Goal: Communication & Community: Answer question/provide support

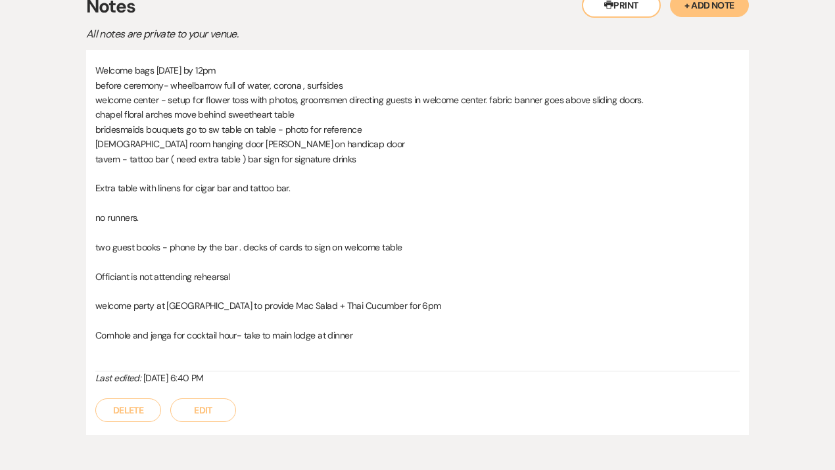
scroll to position [340, 0]
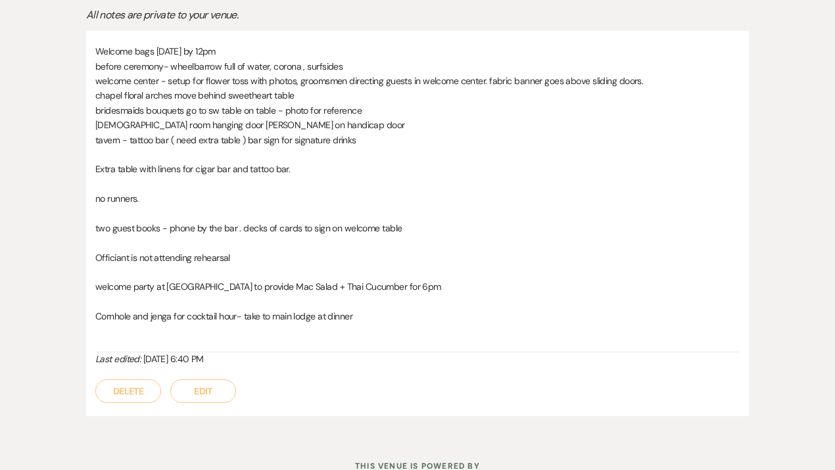
click at [201, 383] on button "Edit" at bounding box center [203, 391] width 66 height 24
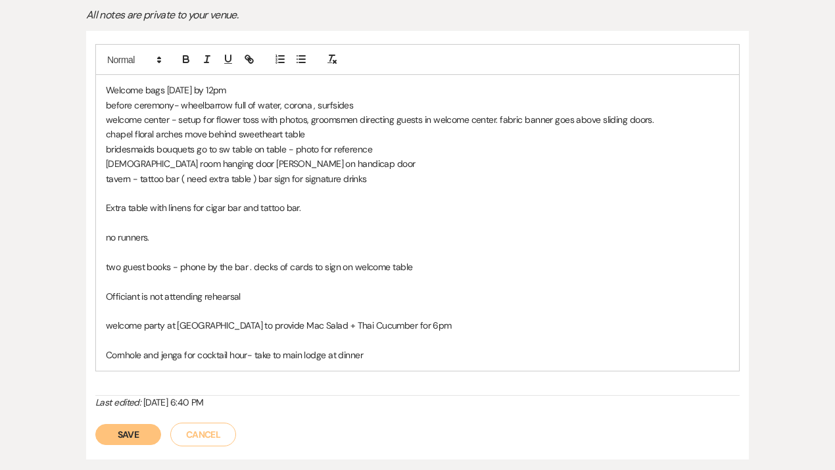
click at [395, 365] on div "Welcome bags [DATE] by 12pm before ceremony- wheelbarrow full of water, corona …" at bounding box center [417, 222] width 643 height 295
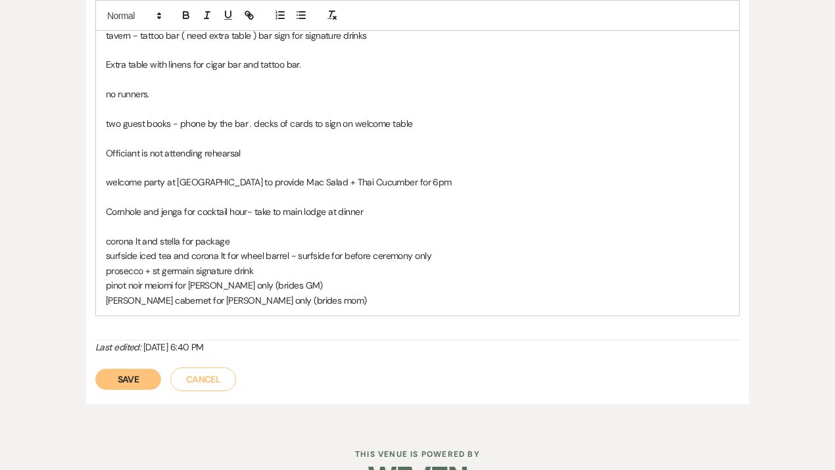
scroll to position [484, 0]
click at [130, 373] on button "Save" at bounding box center [128, 378] width 66 height 21
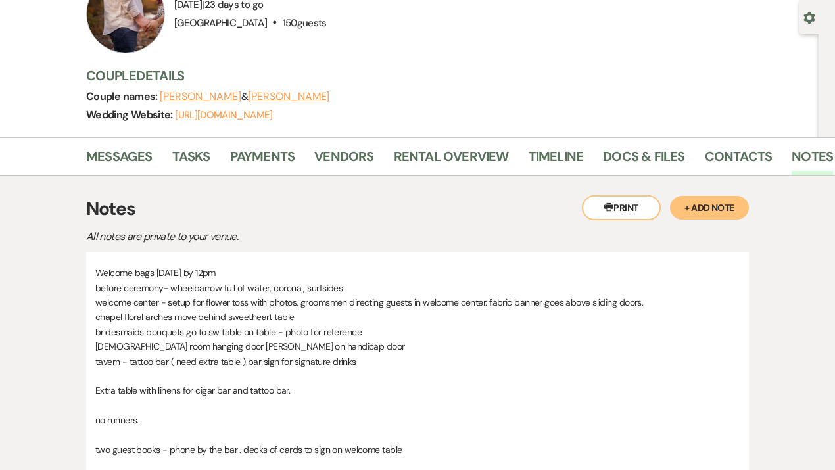
scroll to position [34, 0]
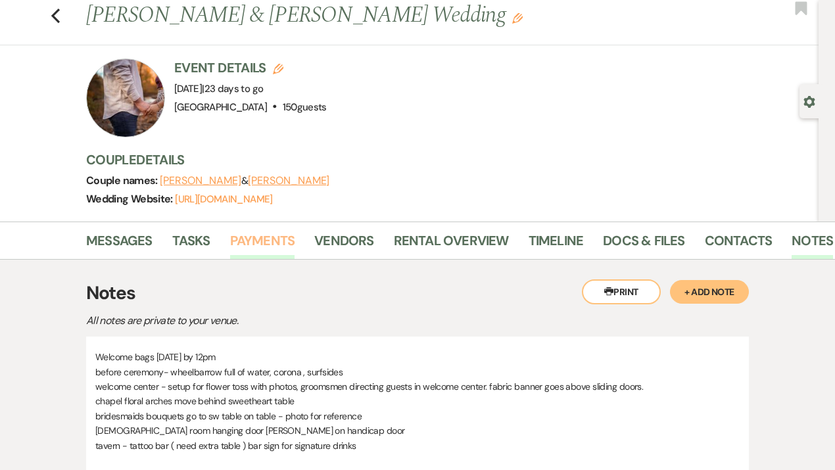
click at [271, 243] on link "Payments" at bounding box center [262, 244] width 65 height 29
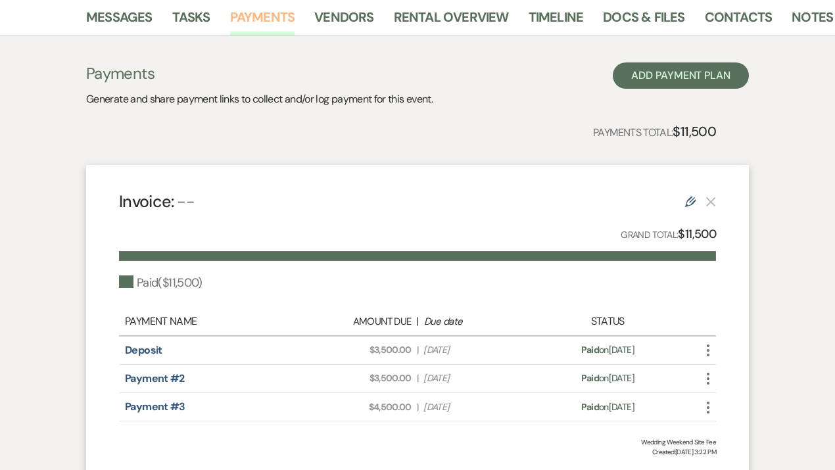
scroll to position [261, 0]
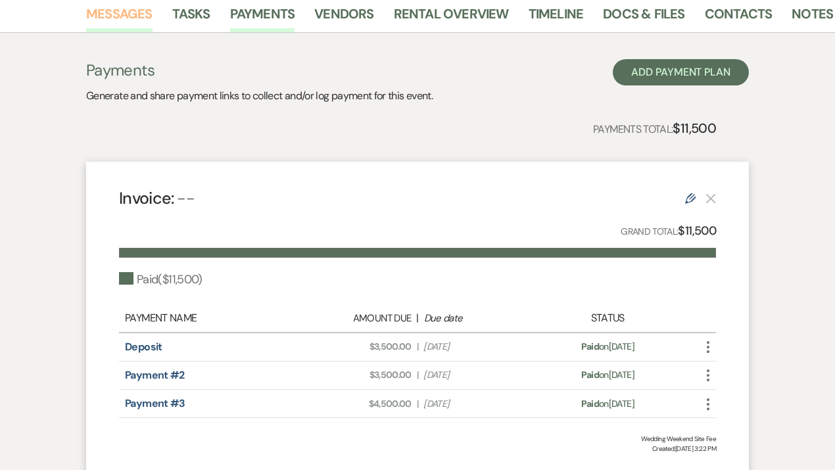
click at [127, 11] on link "Messages" at bounding box center [119, 17] width 66 height 29
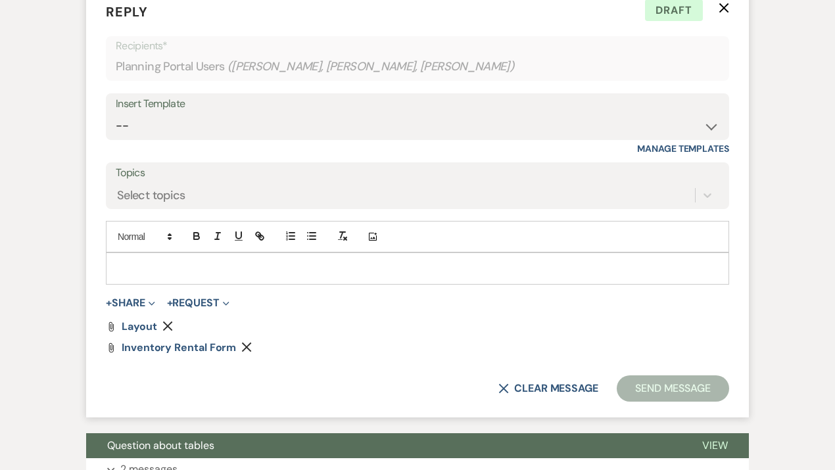
scroll to position [1775, 0]
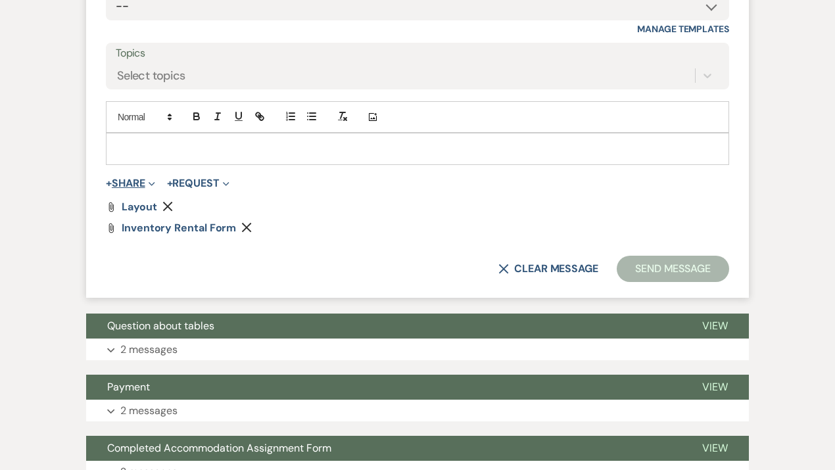
click at [128, 181] on button "+ Share Expand" at bounding box center [130, 183] width 49 height 11
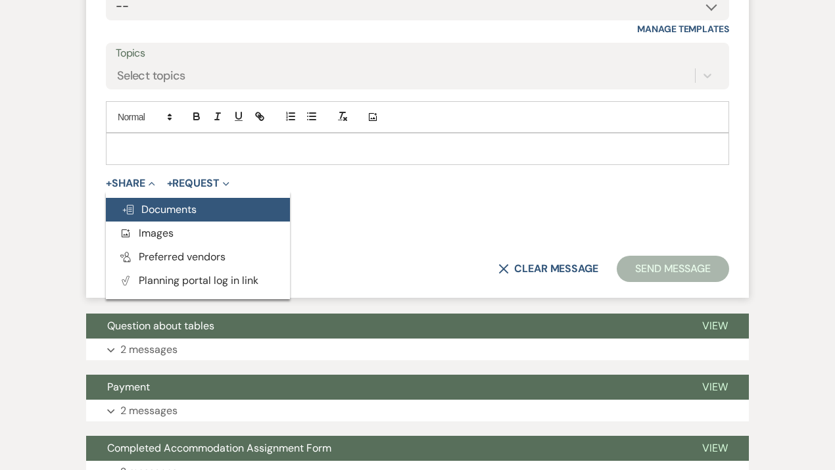
click at [151, 205] on span "Doc Upload Documents" at bounding box center [159, 209] width 75 height 14
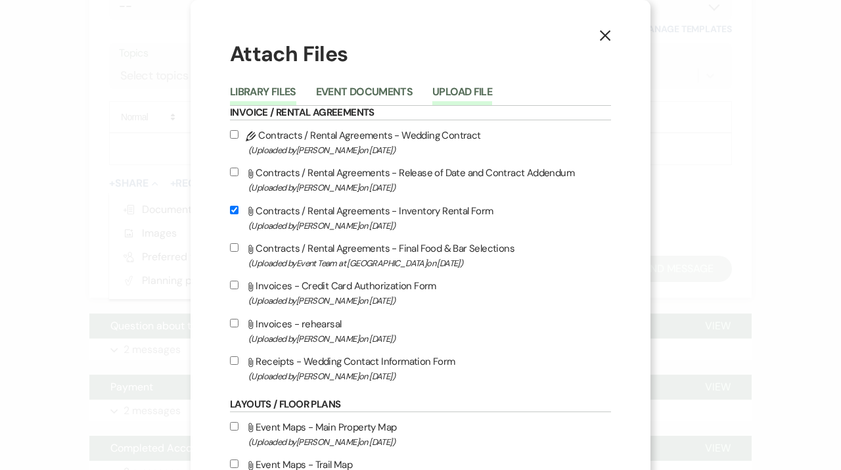
click at [447, 88] on button "Upload File" at bounding box center [463, 96] width 60 height 18
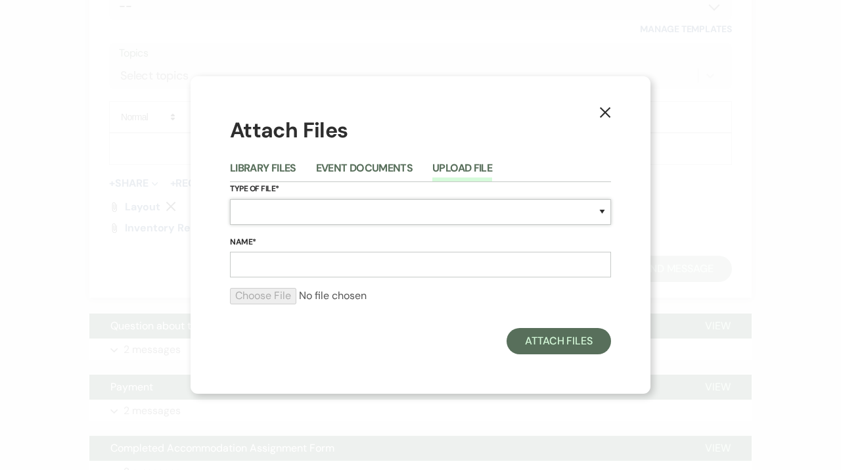
click at [283, 207] on select "Special Event Insurance Vendor Certificate of Insurance Contracts / Rental Agre…" at bounding box center [420, 212] width 381 height 26
select select "22"
click at [230, 199] on select "Special Event Insurance Vendor Certificate of Insurance Contracts / Rental Agre…" at bounding box center [420, 212] width 381 height 26
click at [268, 271] on input "Name*" at bounding box center [420, 265] width 381 height 26
type input "rehearsal"
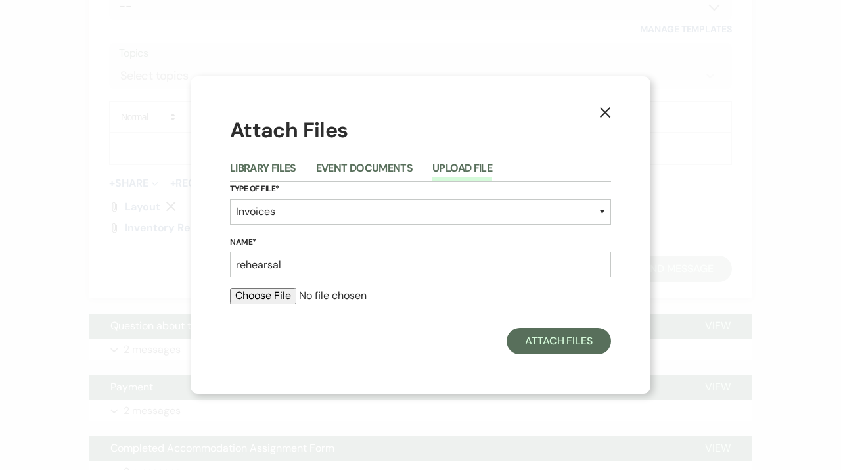
click at [258, 295] on input "file" at bounding box center [420, 296] width 381 height 16
type input "C:\fakepath\[PERSON_NAME] Reheasal.pdf"
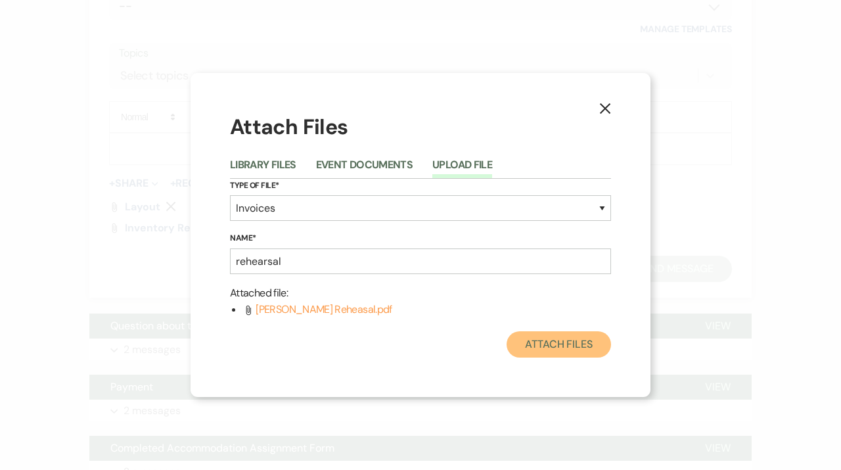
click at [562, 344] on button "Attach Files" at bounding box center [559, 344] width 105 height 26
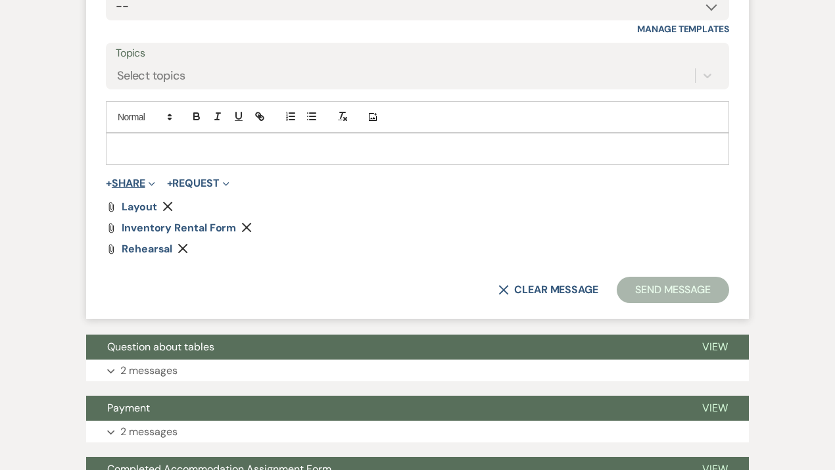
click at [135, 183] on button "+ Share Expand" at bounding box center [130, 183] width 49 height 11
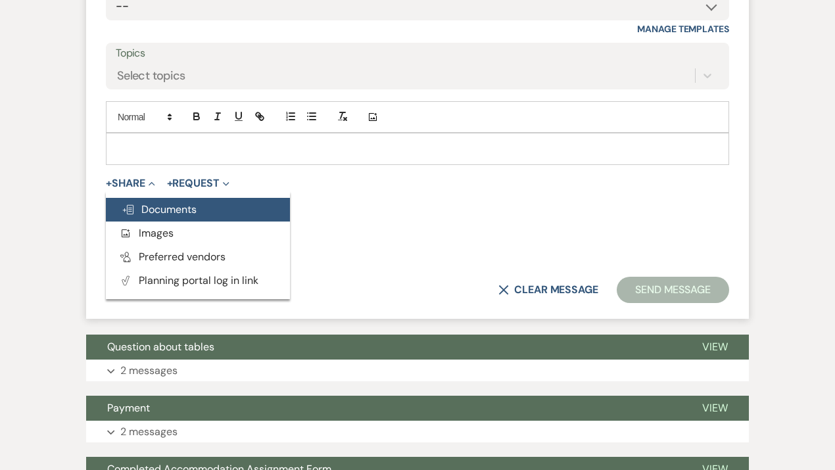
click at [157, 204] on span "Doc Upload Documents" at bounding box center [159, 209] width 75 height 14
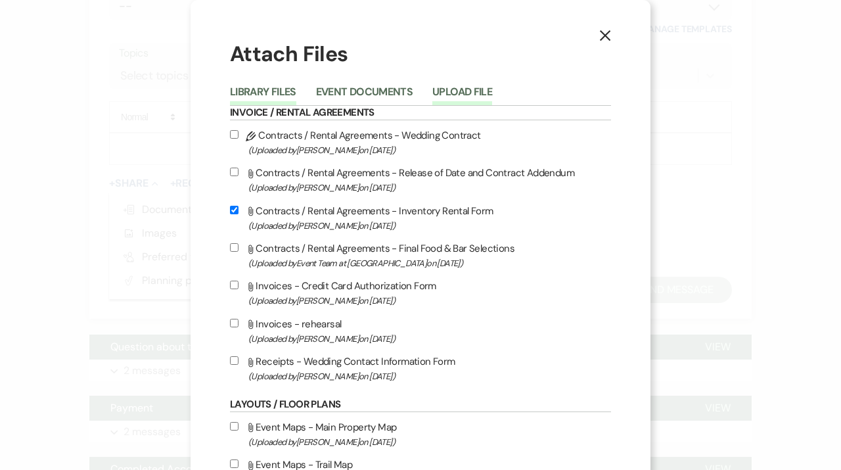
click at [455, 97] on button "Upload File" at bounding box center [463, 96] width 60 height 18
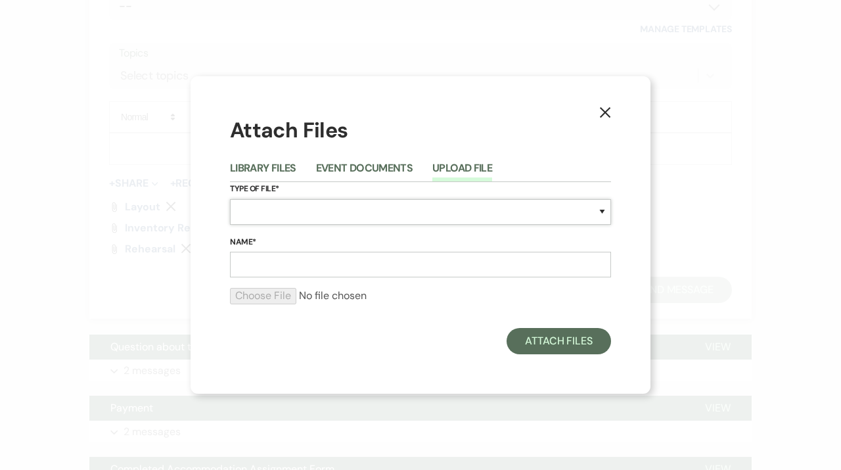
click at [243, 206] on select "Special Event Insurance Vendor Certificate of Insurance Contracts / Rental Agre…" at bounding box center [420, 212] width 381 height 26
select select "22"
click at [230, 199] on select "Special Event Insurance Vendor Certificate of Insurance Contracts / Rental Agre…" at bounding box center [420, 212] width 381 height 26
click at [268, 269] on input "Name*" at bounding box center [420, 265] width 381 height 26
type input "reception"
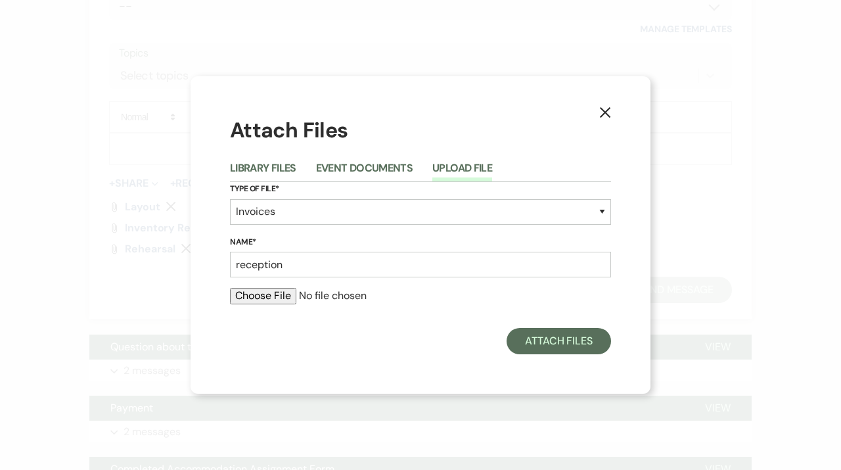
click at [266, 294] on input "file" at bounding box center [420, 296] width 381 height 16
type input "C:\fakepath\[PERSON_NAME] Reception.pdf"
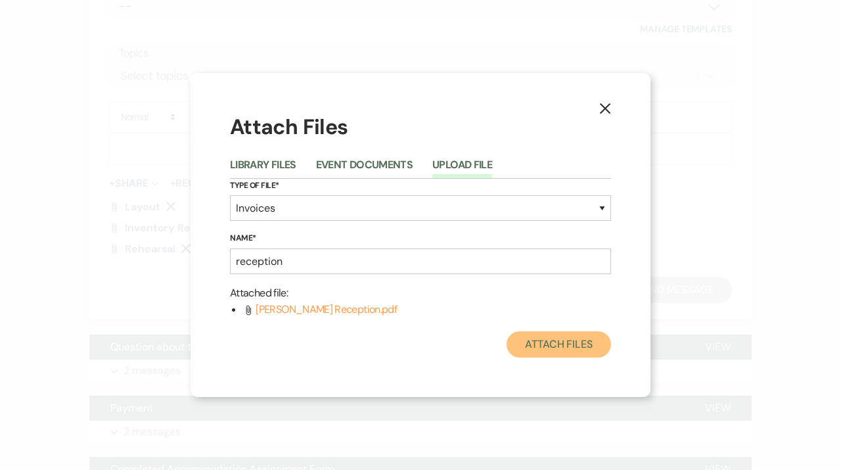
click at [538, 352] on button "Attach Files" at bounding box center [559, 344] width 105 height 26
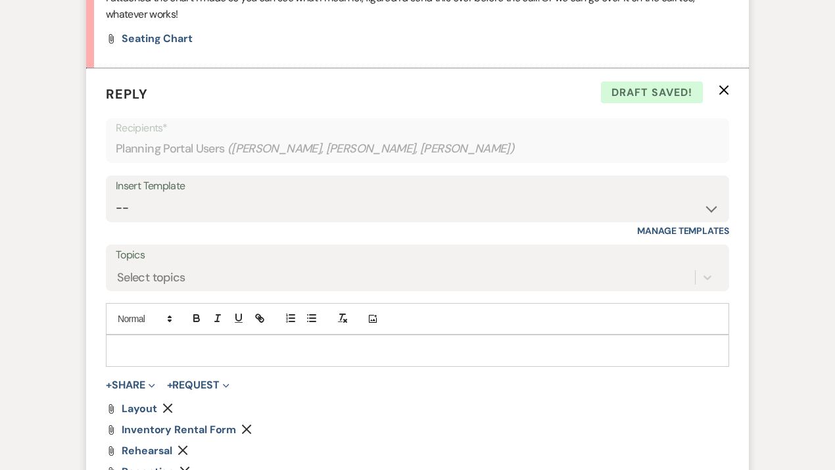
scroll to position [1603, 0]
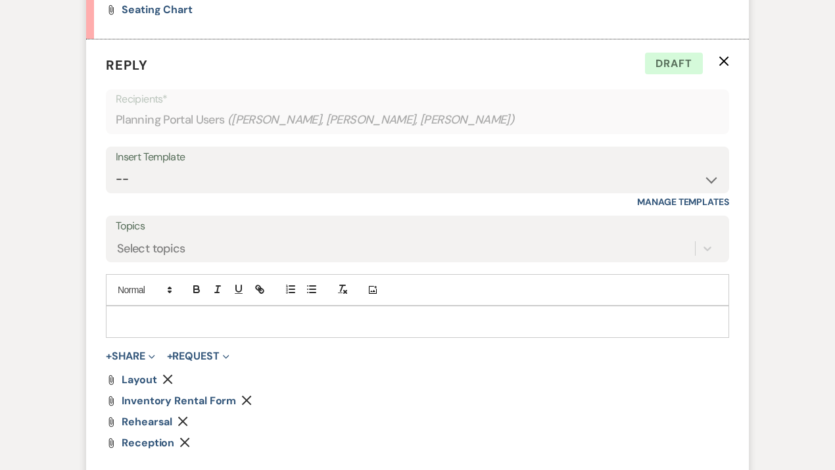
click at [172, 314] on p at bounding box center [417, 321] width 602 height 14
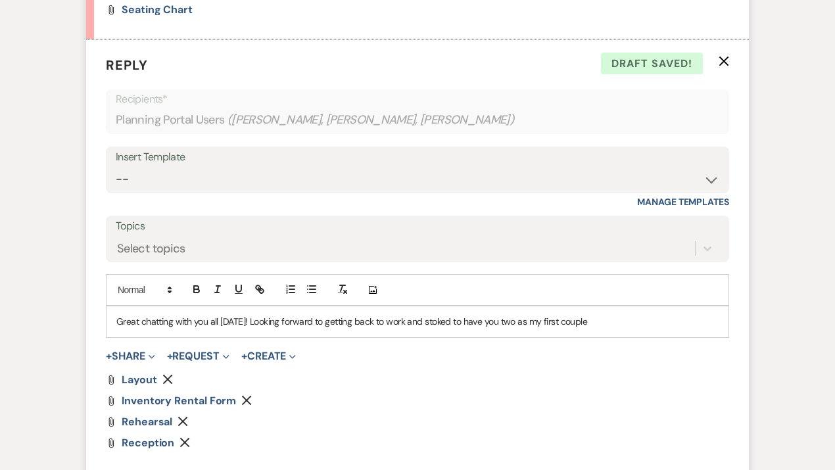
click at [440, 318] on p "Great chatting with you all [DATE]! Looking forward to getting back to work and…" at bounding box center [417, 321] width 602 height 14
click at [527, 317] on p "Great chatting with you all [DATE]! Stoked to have you two as my first couple" at bounding box center [417, 321] width 602 height 14
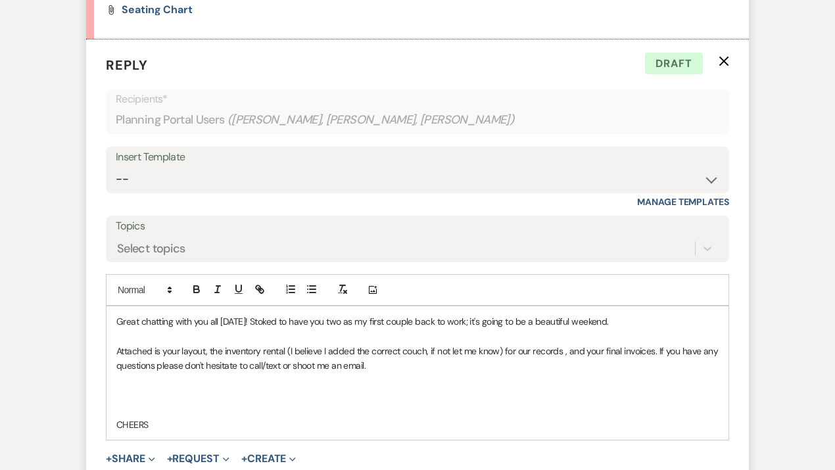
click at [53, 243] on div "Event Messages Log Log Message + New Message Communicate with clients by clicki…" at bounding box center [417, 429] width 749 height 3477
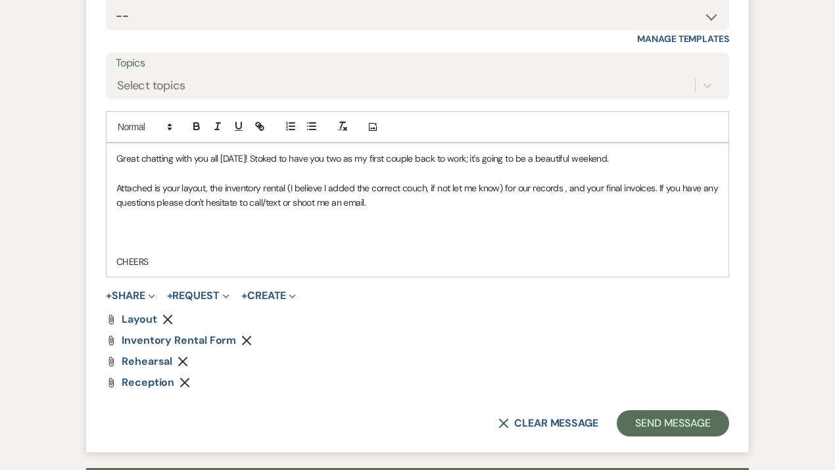
scroll to position [1821, 0]
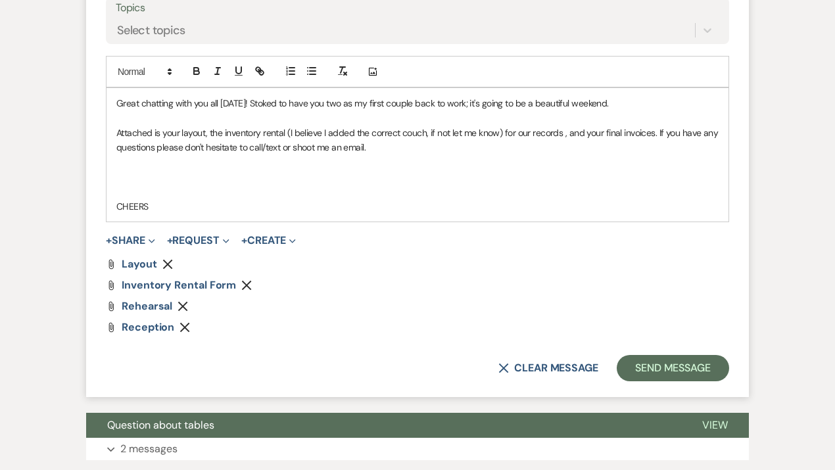
click at [167, 263] on icon "Remove" at bounding box center [167, 264] width 11 height 11
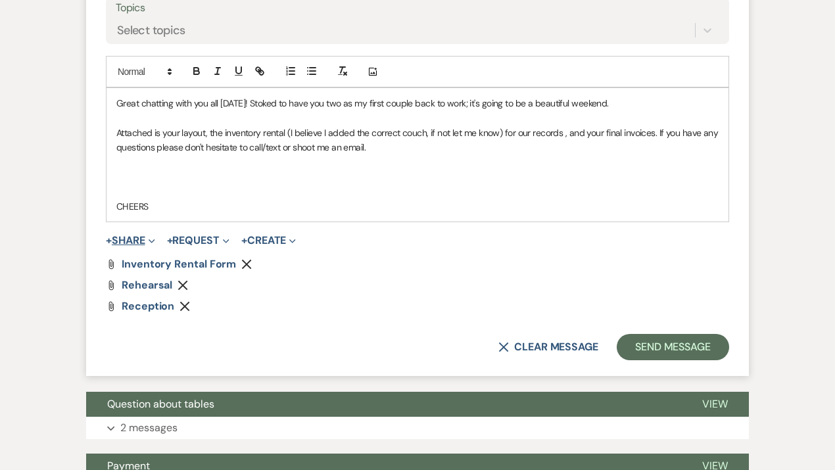
click at [137, 239] on button "+ Share Expand" at bounding box center [130, 240] width 49 height 11
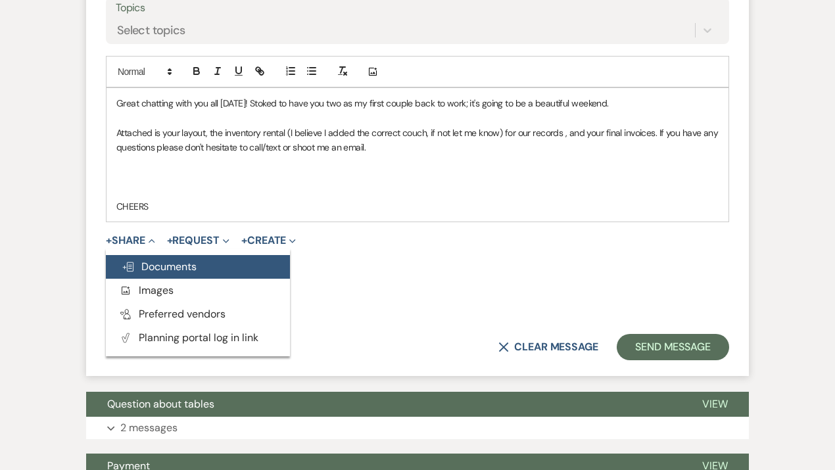
click at [149, 266] on span "Doc Upload Documents" at bounding box center [159, 267] width 75 height 14
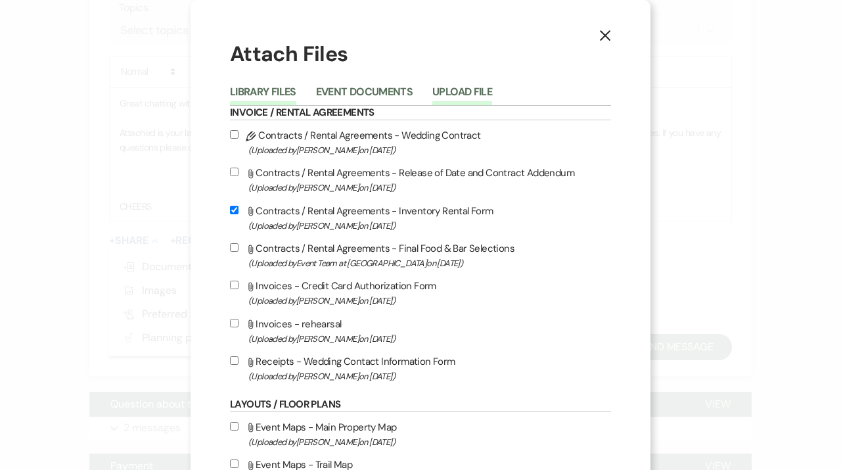
click at [440, 92] on button "Upload File" at bounding box center [463, 96] width 60 height 18
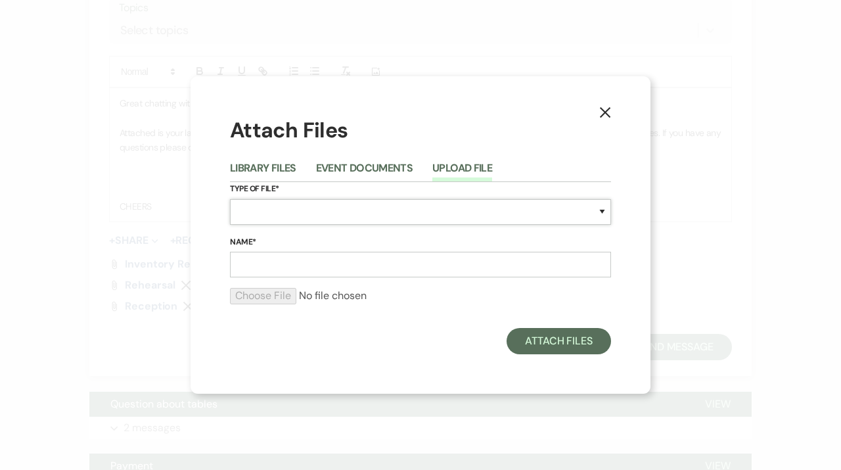
click at [257, 212] on select "Special Event Insurance Vendor Certificate of Insurance Contracts / Rental Agre…" at bounding box center [420, 212] width 381 height 26
select select "25"
click at [230, 199] on select "Special Event Insurance Vendor Certificate of Insurance Contracts / Rental Agre…" at bounding box center [420, 212] width 381 height 26
click at [274, 265] on input "Name*" at bounding box center [420, 265] width 381 height 26
type input "layout"
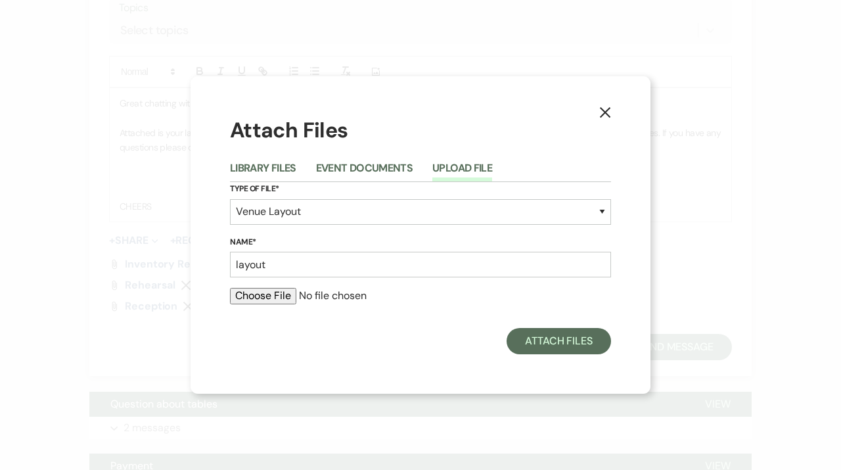
click at [262, 296] on input "file" at bounding box center [420, 296] width 381 height 16
type input "C:\fakepath\[PERSON_NAME] Layout.pdf"
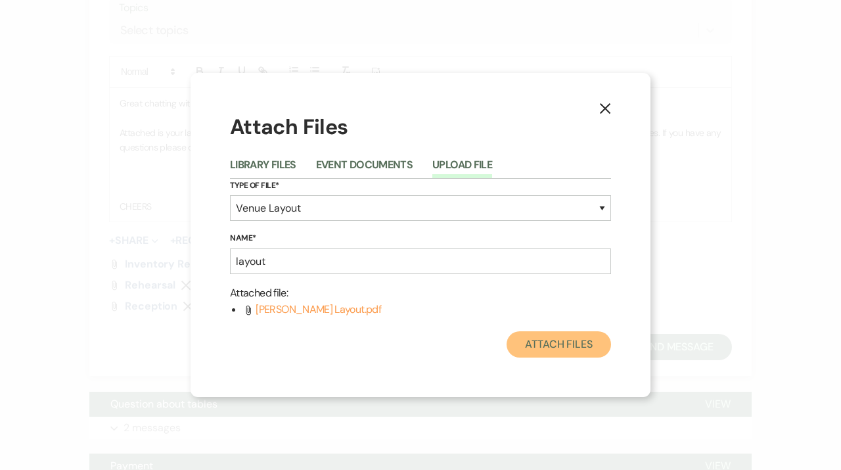
click at [552, 351] on button "Attach Files" at bounding box center [559, 344] width 105 height 26
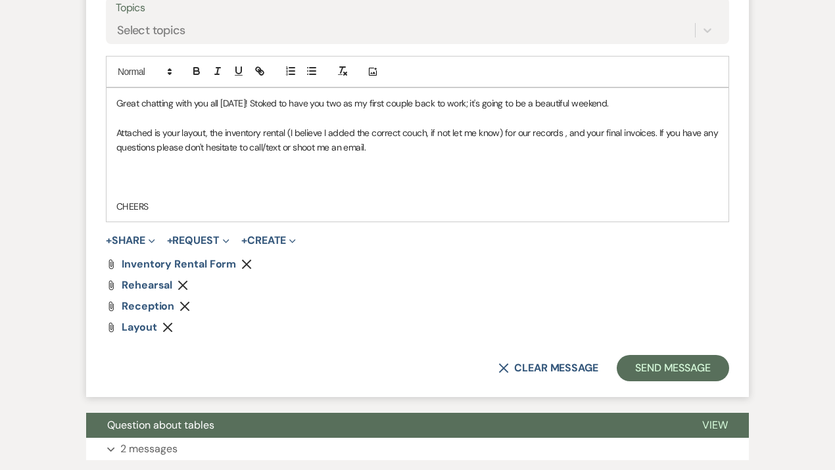
click at [155, 145] on p "Attached is your layout, the inventory rental (I believe I added the correct co…" at bounding box center [417, 141] width 602 height 30
click at [665, 372] on button "Send Message" at bounding box center [673, 368] width 112 height 26
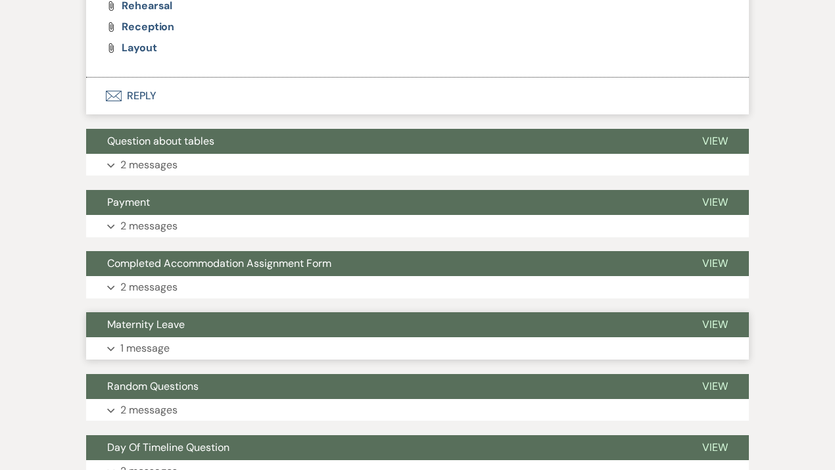
scroll to position [1742, 0]
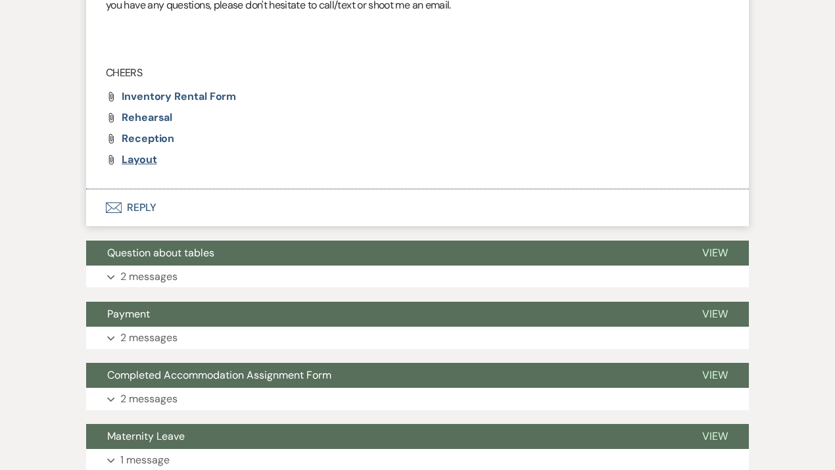
click at [129, 159] on span "layout" at bounding box center [139, 160] width 35 height 14
click at [141, 134] on span "reception" at bounding box center [148, 138] width 53 height 14
click at [142, 202] on button "Envelope Reply" at bounding box center [417, 207] width 663 height 37
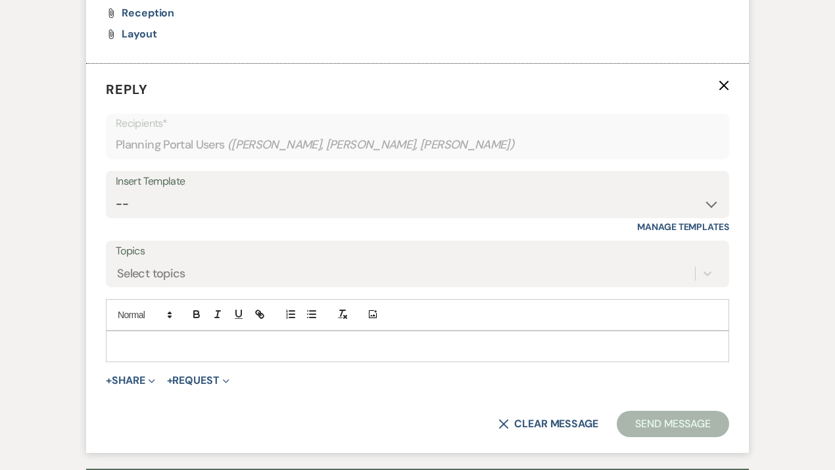
scroll to position [1889, 0]
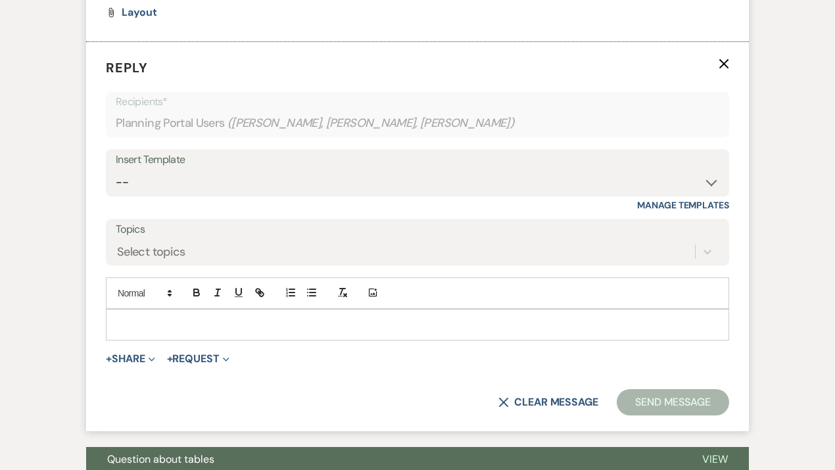
click at [129, 312] on div at bounding box center [417, 325] width 622 height 30
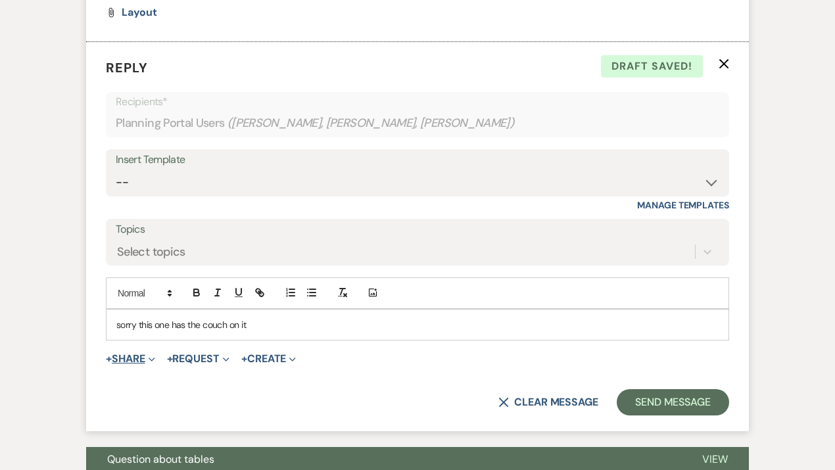
click at [130, 359] on button "+ Share Expand" at bounding box center [130, 359] width 49 height 11
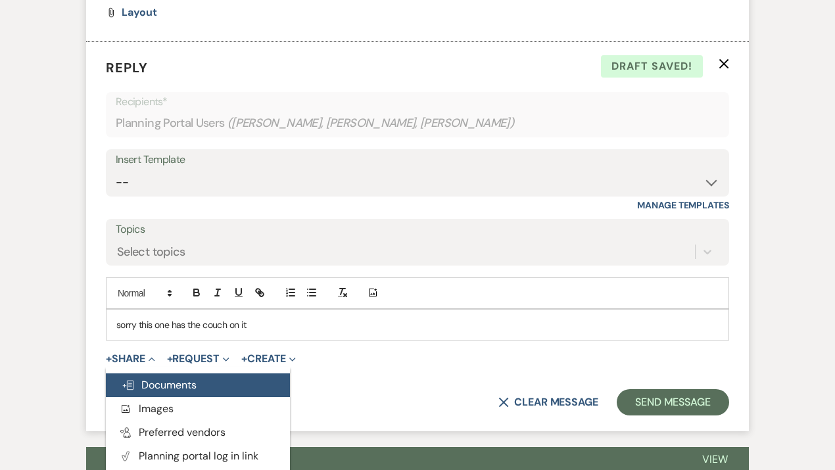
click at [149, 385] on span "Doc Upload Documents" at bounding box center [159, 385] width 75 height 14
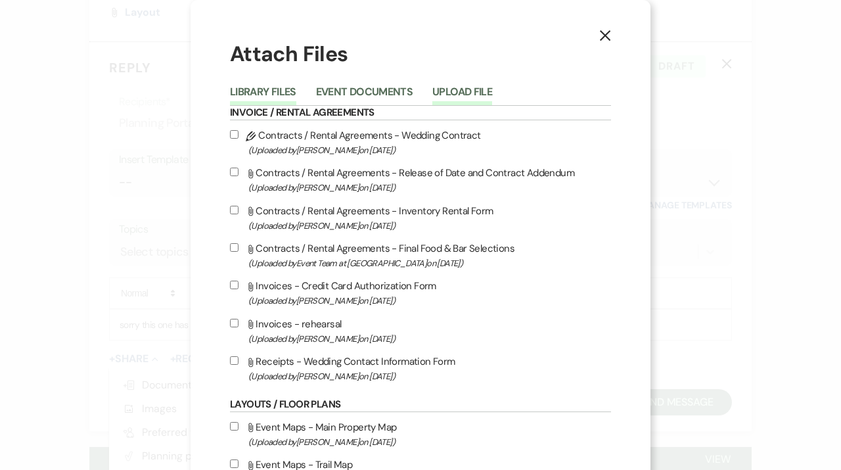
click at [456, 94] on button "Upload File" at bounding box center [463, 96] width 60 height 18
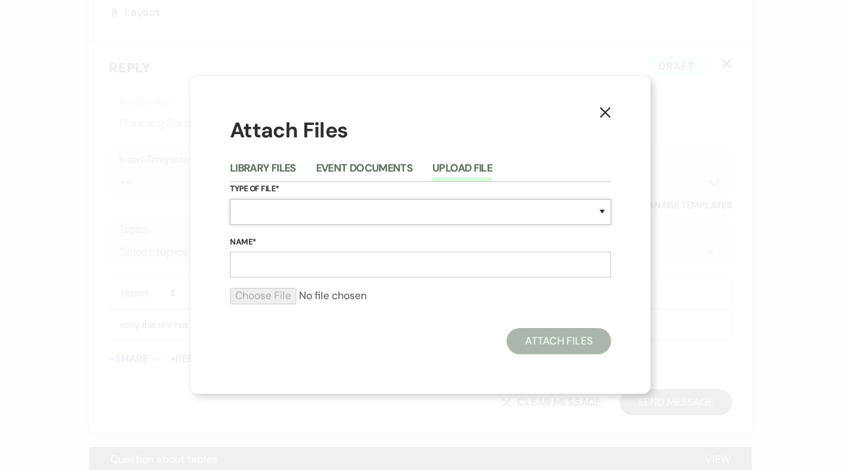
click at [254, 210] on select "Special Event Insurance Vendor Certificate of Insurance Contracts / Rental Agre…" at bounding box center [420, 212] width 381 height 26
select select "22"
click at [230, 199] on select "Special Event Insurance Vendor Certificate of Insurance Contracts / Rental Agre…" at bounding box center [420, 212] width 381 height 26
click at [268, 264] on input "Name*" at bounding box center [420, 265] width 381 height 26
type input "reception"
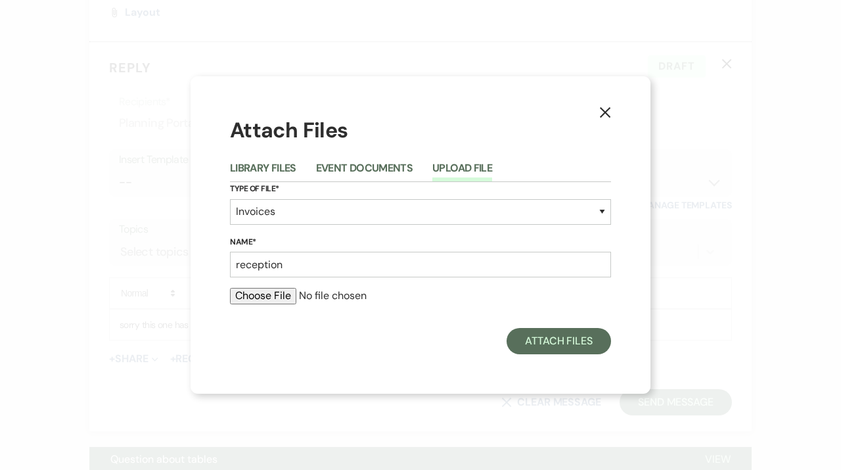
click at [250, 292] on input "file" at bounding box center [420, 296] width 381 height 16
type input "C:\fakepath\[PERSON_NAME] Reception.pdf"
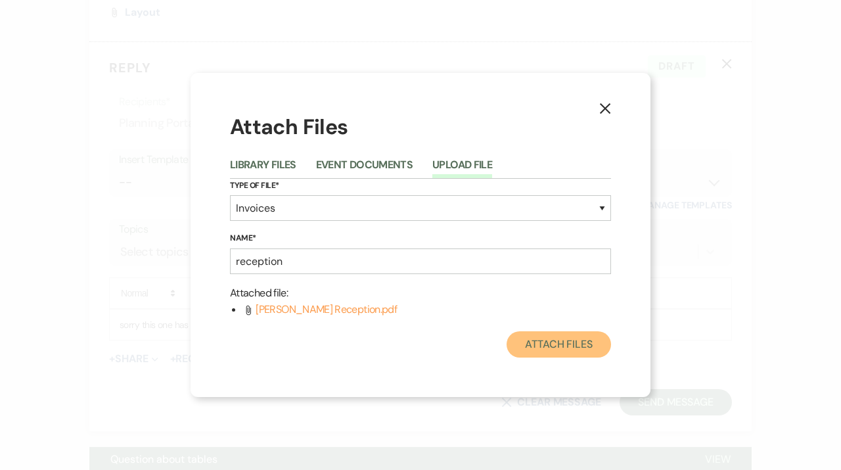
click at [533, 341] on button "Attach Files" at bounding box center [559, 344] width 105 height 26
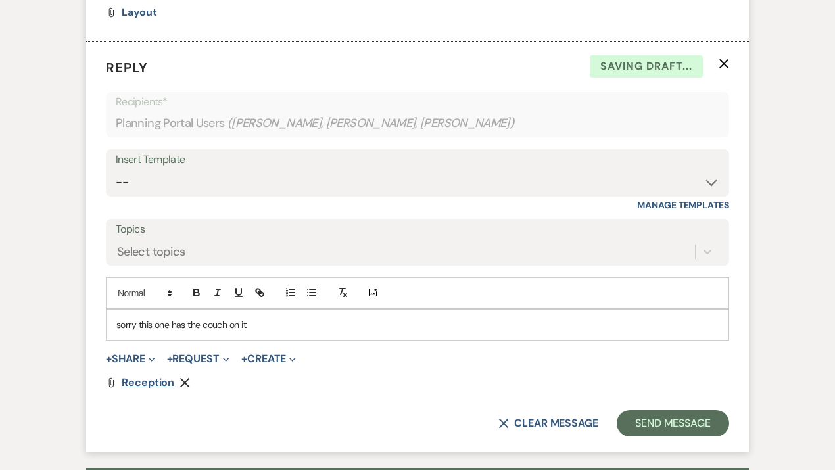
click at [143, 382] on span "reception" at bounding box center [148, 382] width 53 height 14
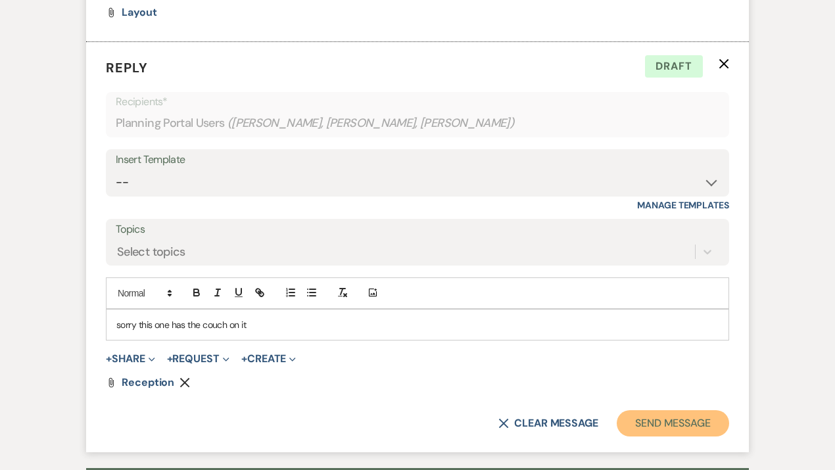
click at [682, 426] on button "Send Message" at bounding box center [673, 423] width 112 height 26
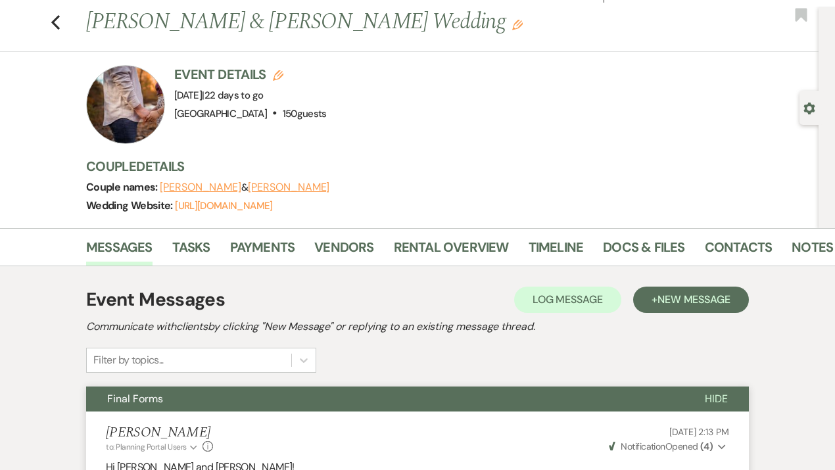
scroll to position [0, 0]
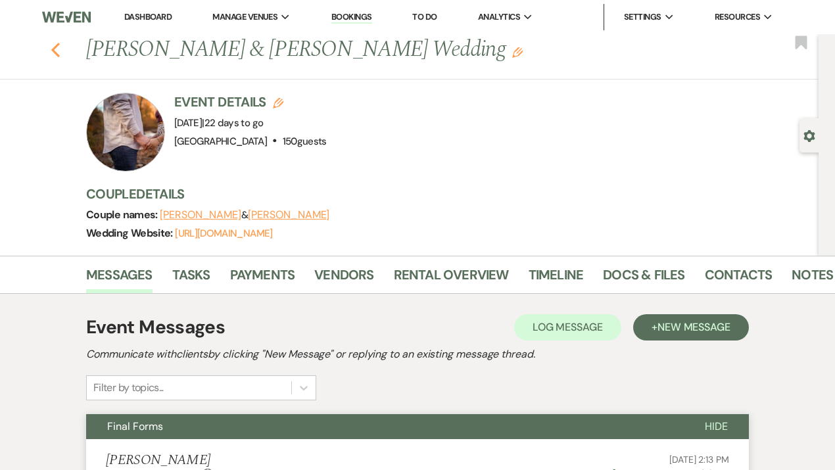
click at [54, 51] on icon "Previous" at bounding box center [56, 50] width 10 height 16
select select "7"
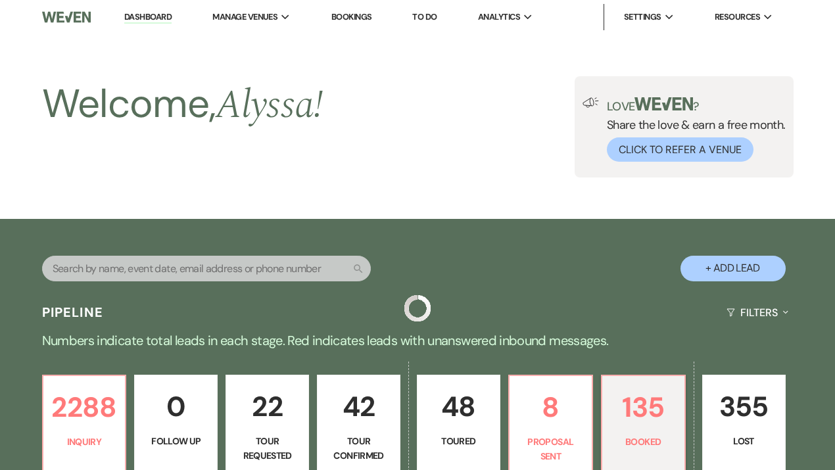
scroll to position [360, 0]
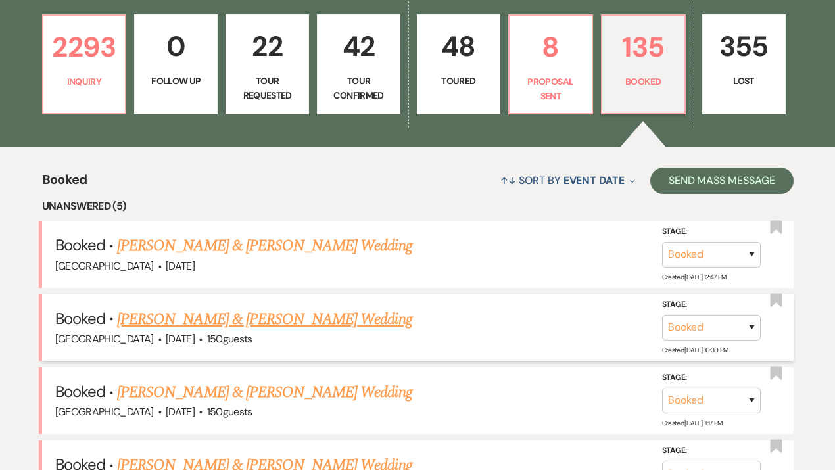
click at [268, 315] on link "[PERSON_NAME] & [PERSON_NAME] Wedding" at bounding box center [264, 320] width 294 height 24
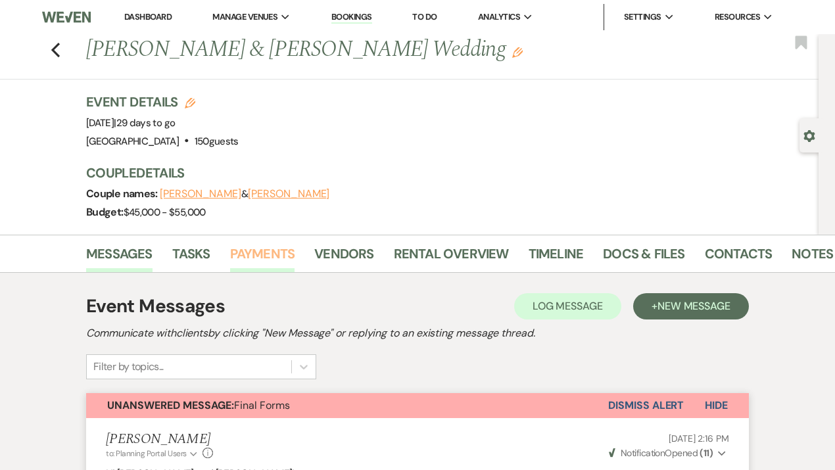
click at [264, 250] on link "Payments" at bounding box center [262, 257] width 65 height 29
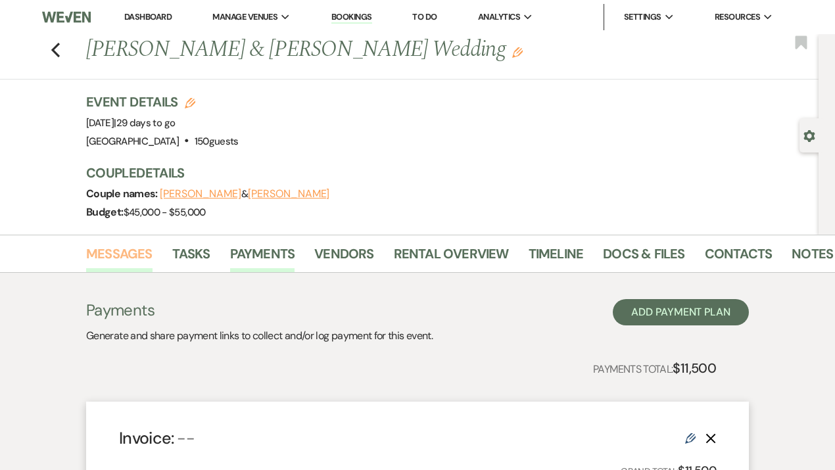
click at [118, 252] on link "Messages" at bounding box center [119, 257] width 66 height 29
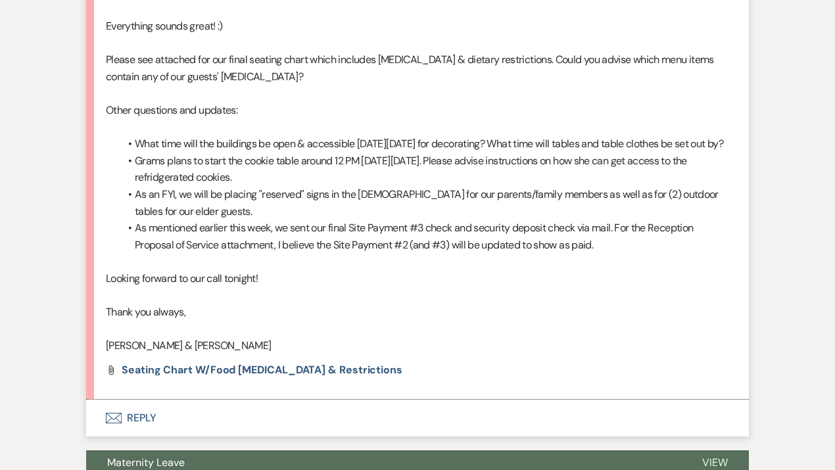
scroll to position [4128, 0]
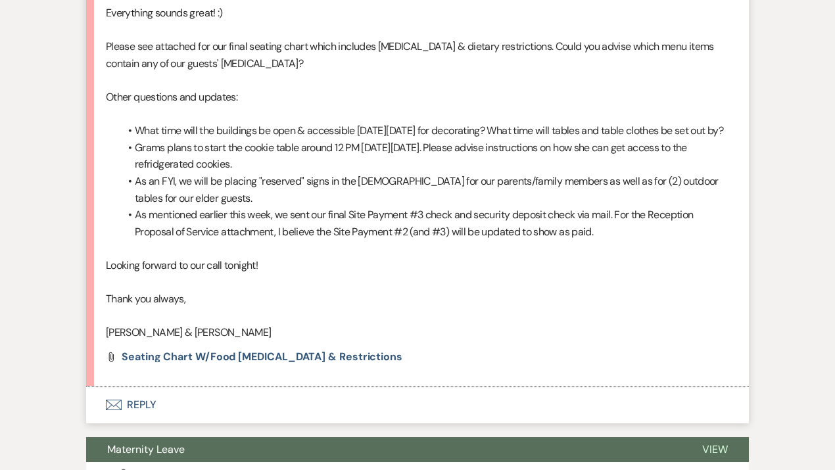
click at [138, 419] on button "Envelope Reply" at bounding box center [417, 405] width 663 height 37
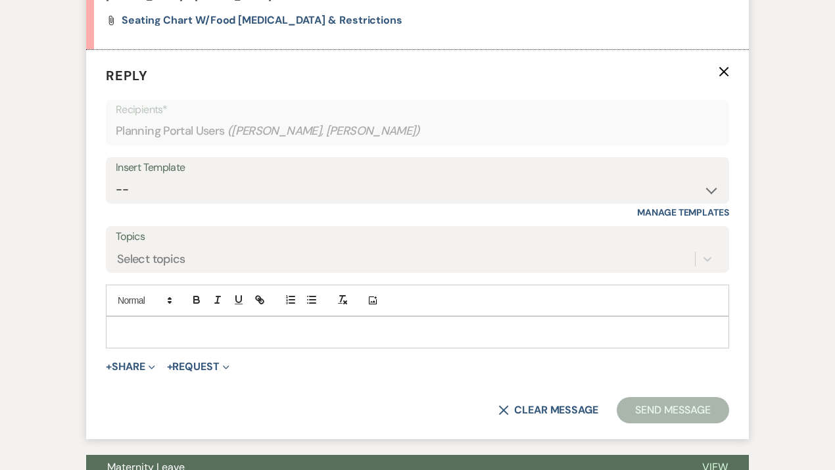
scroll to position [4488, 0]
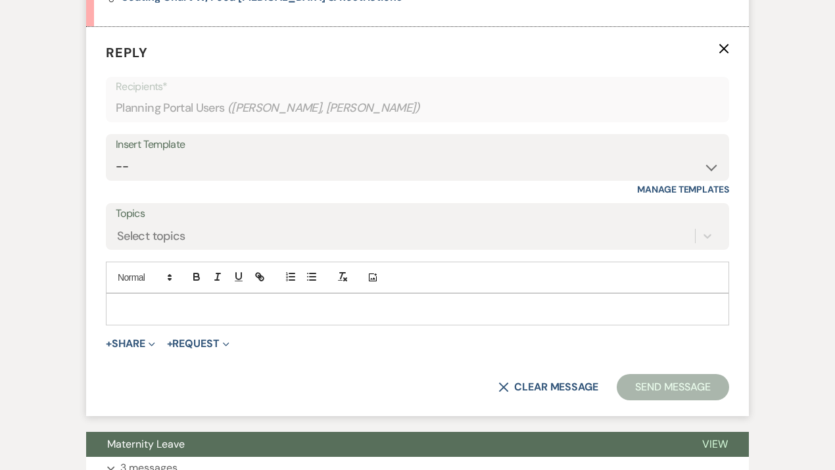
click at [143, 316] on p at bounding box center [417, 309] width 602 height 14
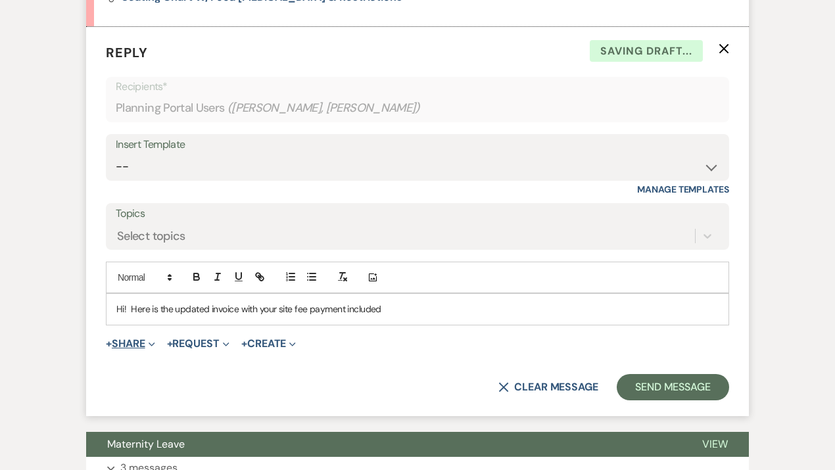
click at [133, 349] on button "+ Share Expand" at bounding box center [130, 344] width 49 height 11
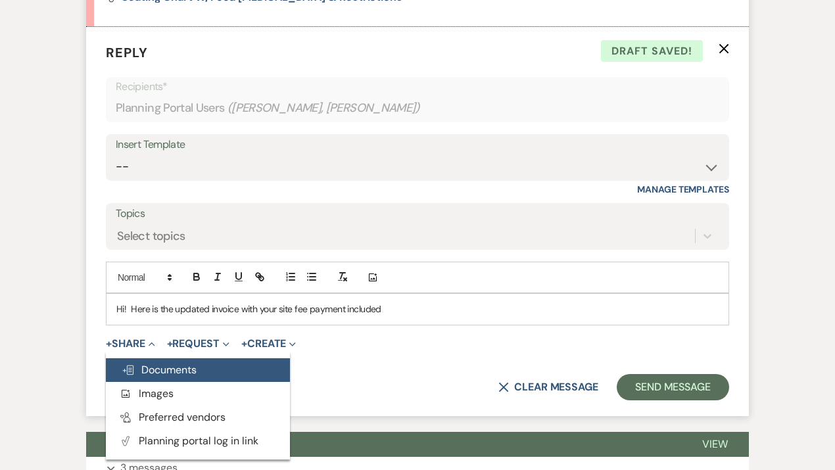
click at [151, 377] on span "Doc Upload Documents" at bounding box center [159, 370] width 75 height 14
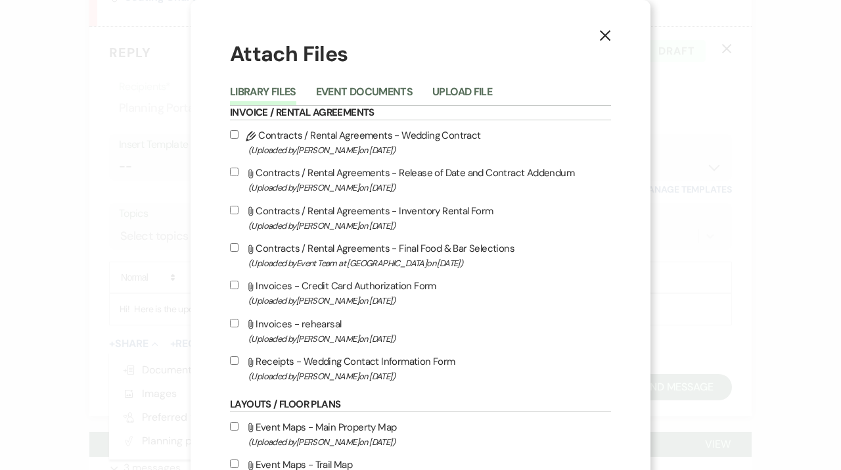
click at [600, 32] on use "button" at bounding box center [605, 35] width 11 height 11
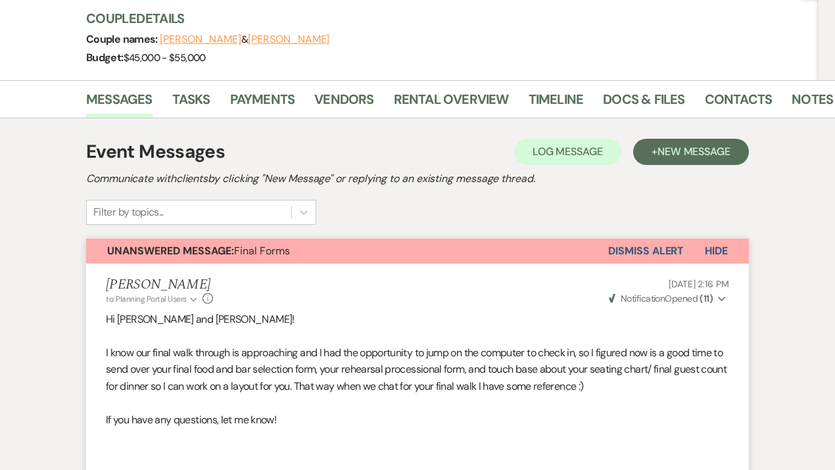
scroll to position [0, 0]
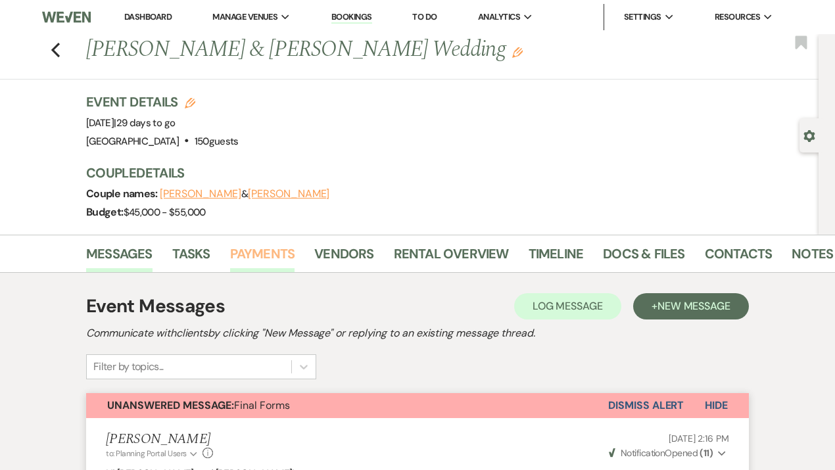
click at [239, 255] on link "Payments" at bounding box center [262, 257] width 65 height 29
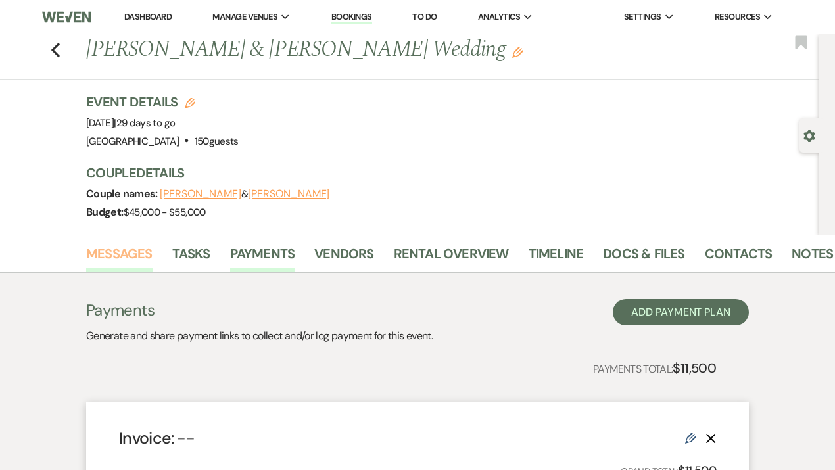
click at [111, 254] on link "Messages" at bounding box center [119, 257] width 66 height 29
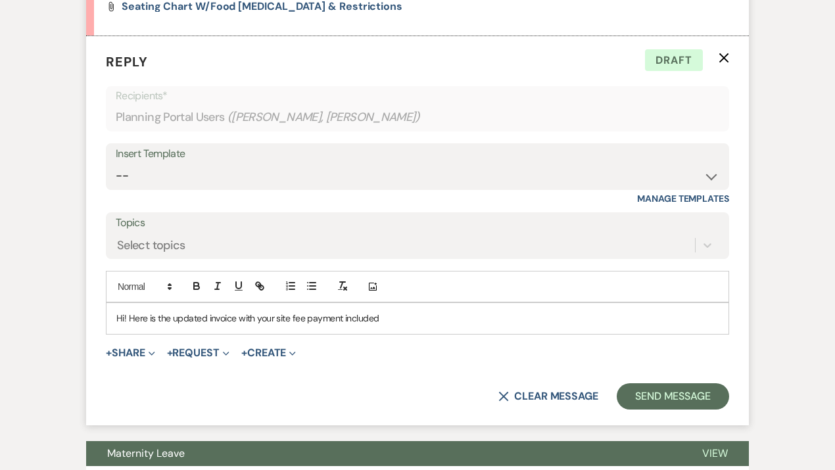
scroll to position [4486, 0]
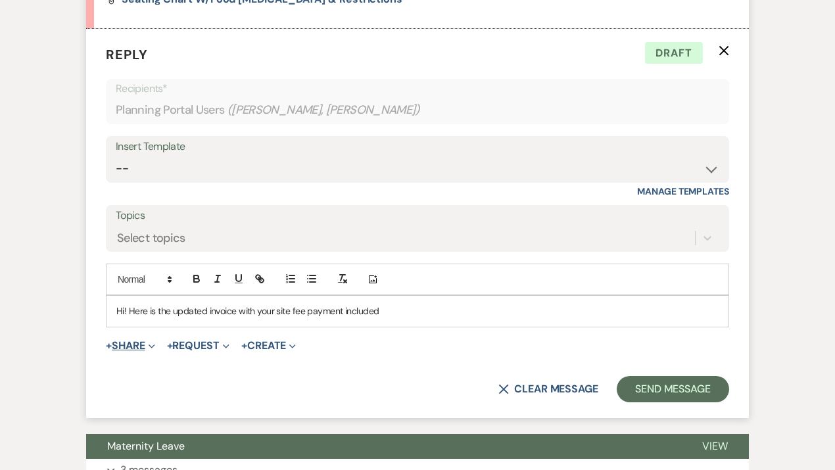
click at [130, 351] on button "+ Share Expand" at bounding box center [130, 345] width 49 height 11
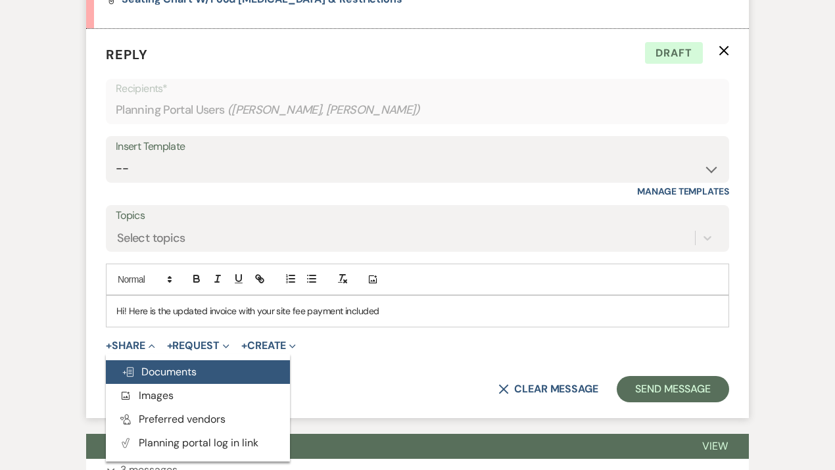
click at [147, 379] on span "Doc Upload Documents" at bounding box center [159, 372] width 75 height 14
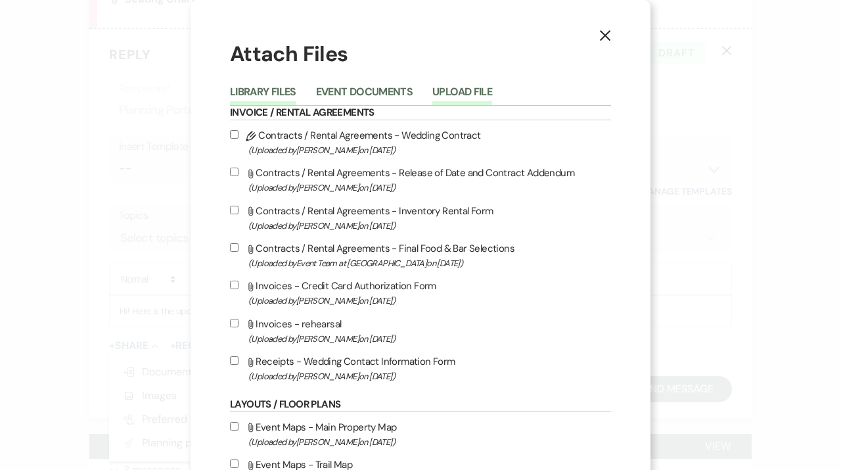
click at [463, 88] on button "Upload File" at bounding box center [463, 96] width 60 height 18
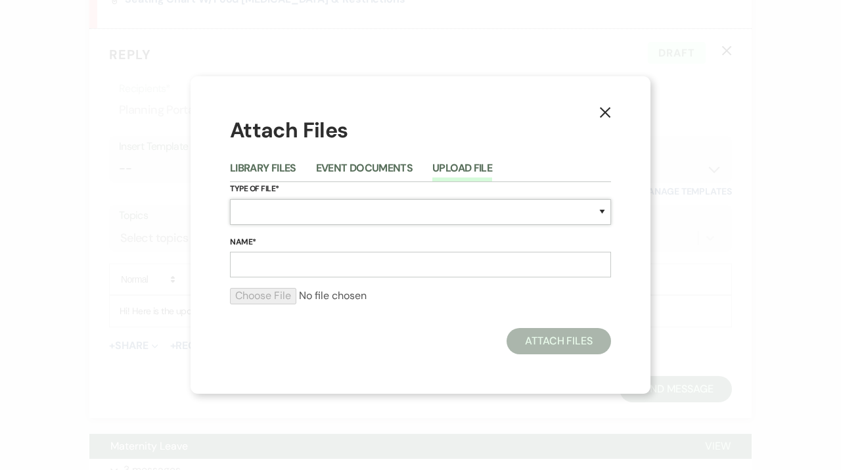
click at [244, 210] on select "Special Event Insurance Vendor Certificate of Insurance Contracts / Rental Agre…" at bounding box center [420, 212] width 381 height 26
select select "22"
click at [230, 199] on select "Special Event Insurance Vendor Certificate of Insurance Contracts / Rental Agre…" at bounding box center [420, 212] width 381 height 26
click at [272, 258] on input "Name*" at bounding box center [420, 265] width 381 height 26
type input "reception"
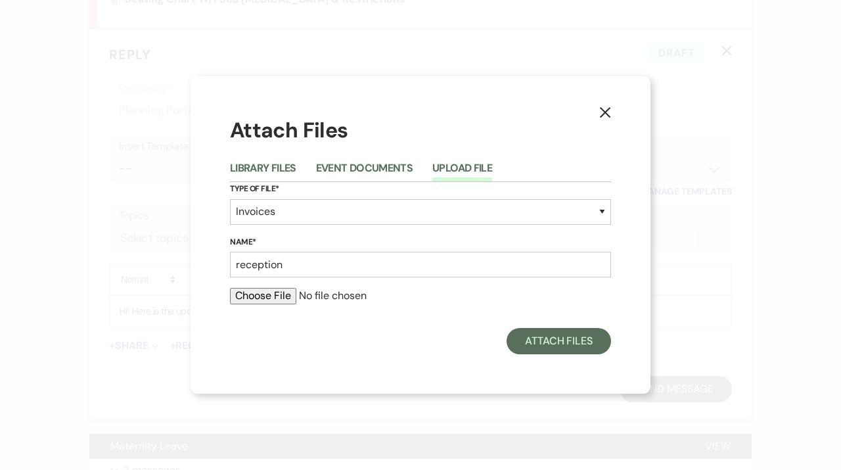
click at [264, 294] on input "file" at bounding box center [420, 296] width 381 height 16
type input "C:\fakepath\Reception.pdf"
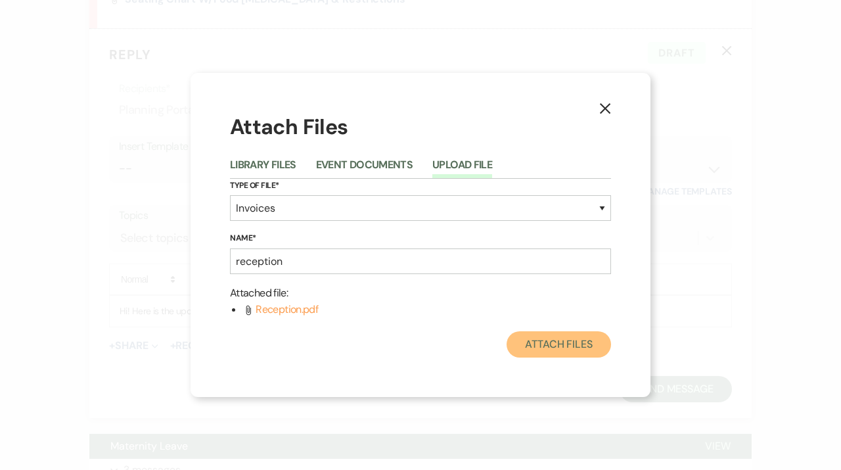
click at [552, 342] on button "Attach Files" at bounding box center [559, 344] width 105 height 26
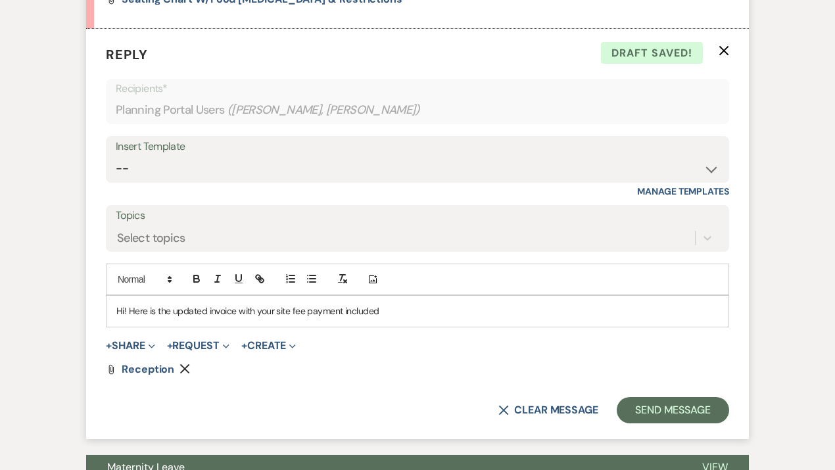
click at [492, 318] on p "Hi! Here is the updated invoice with your site fee payment included" at bounding box center [417, 311] width 602 height 14
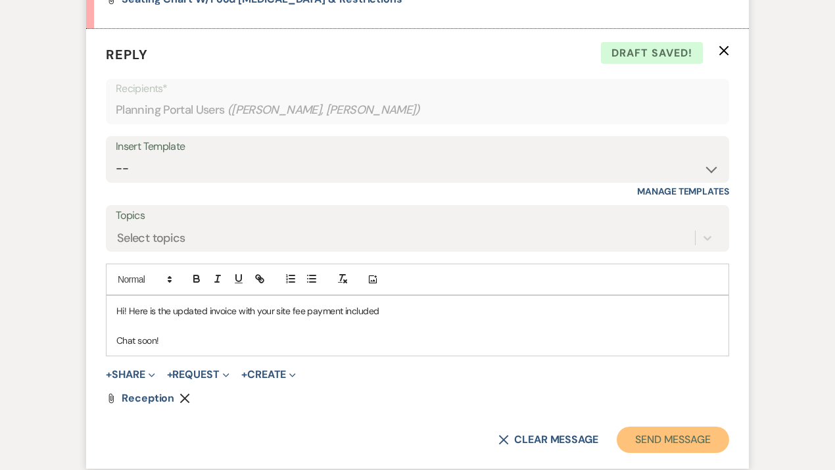
click at [665, 453] on button "Send Message" at bounding box center [673, 440] width 112 height 26
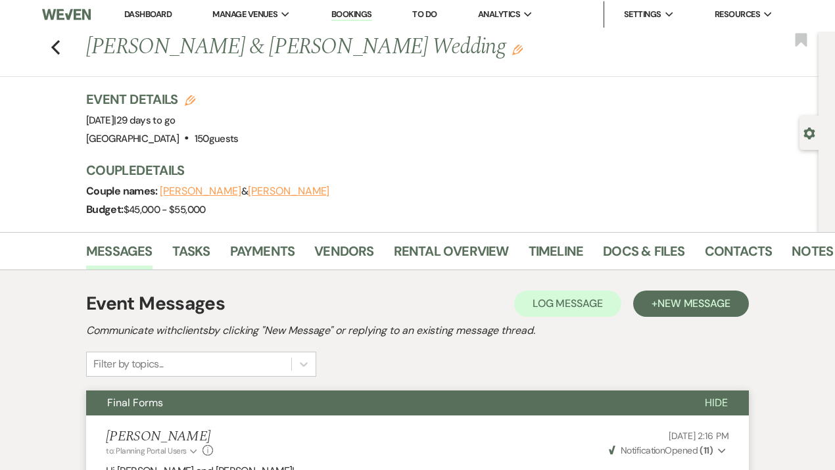
scroll to position [0, 0]
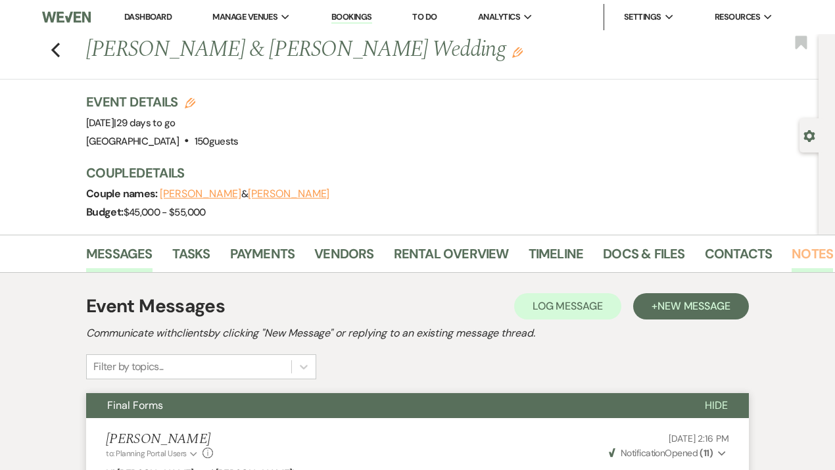
click at [801, 255] on link "Notes" at bounding box center [811, 257] width 41 height 29
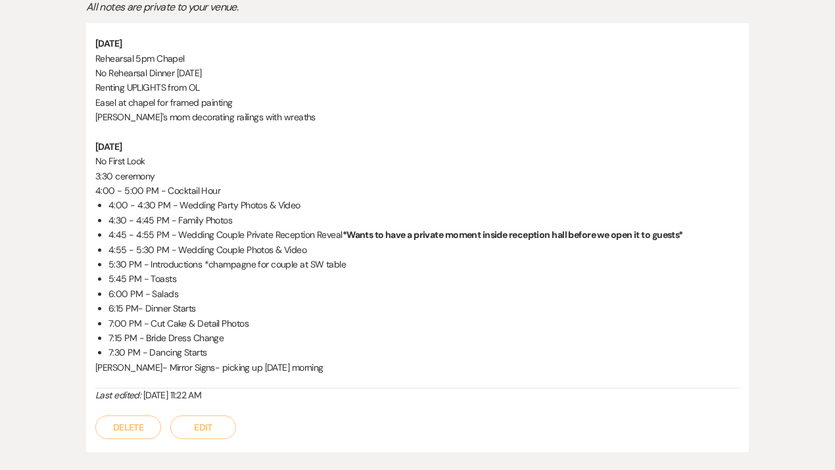
scroll to position [338, 0]
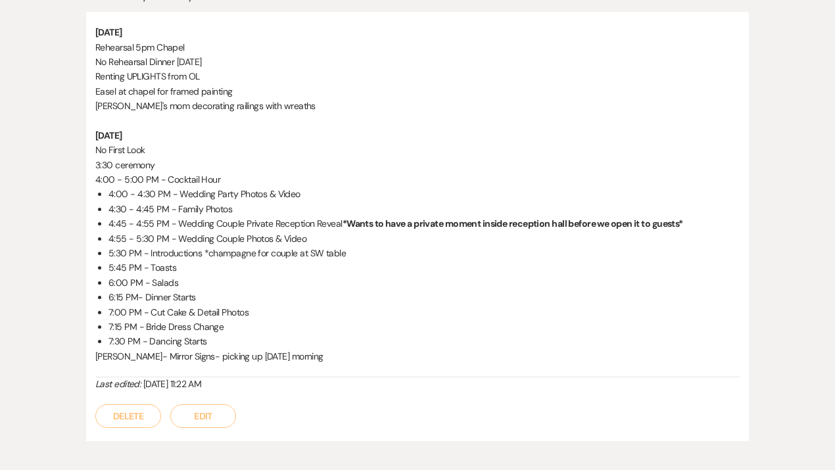
click at [203, 416] on button "Edit" at bounding box center [203, 416] width 66 height 24
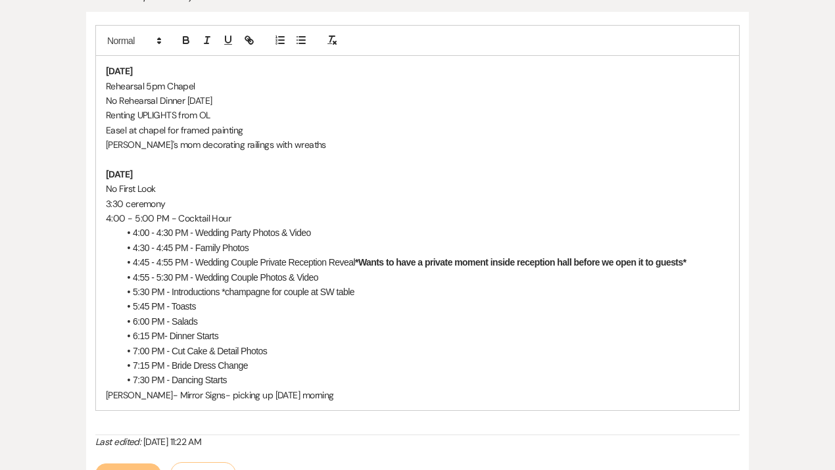
click at [305, 143] on p "[PERSON_NAME]'s mom decorating railings with wreaths" at bounding box center [417, 144] width 623 height 14
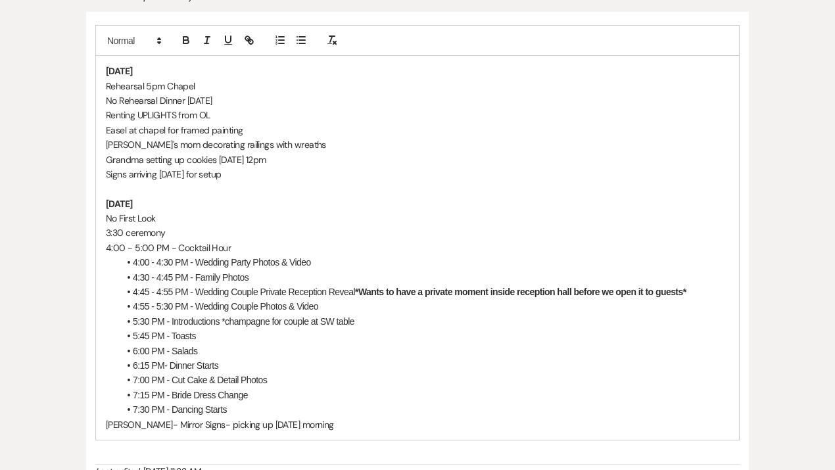
scroll to position [498, 0]
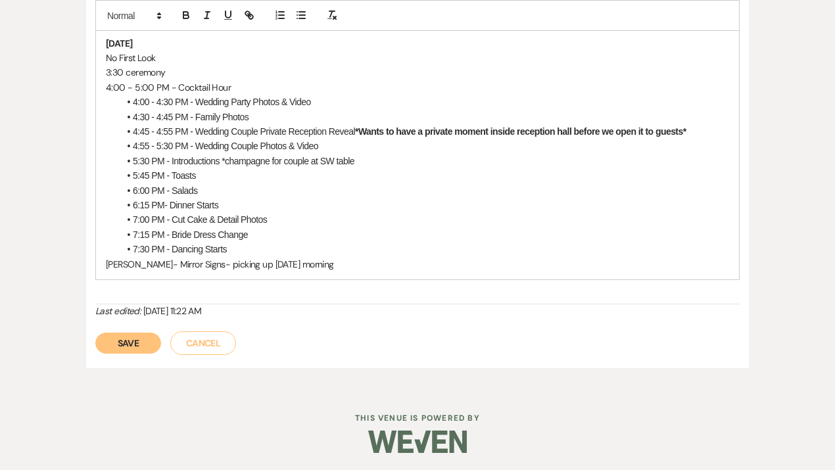
click at [145, 338] on button "Save" at bounding box center [128, 343] width 66 height 21
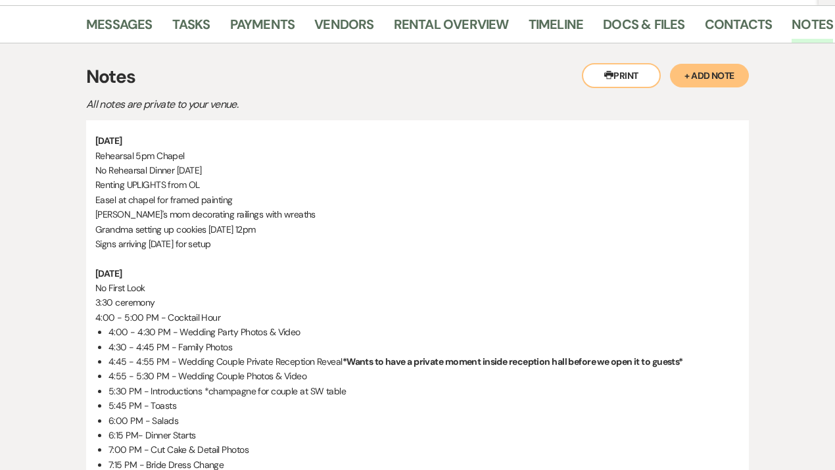
scroll to position [0, 0]
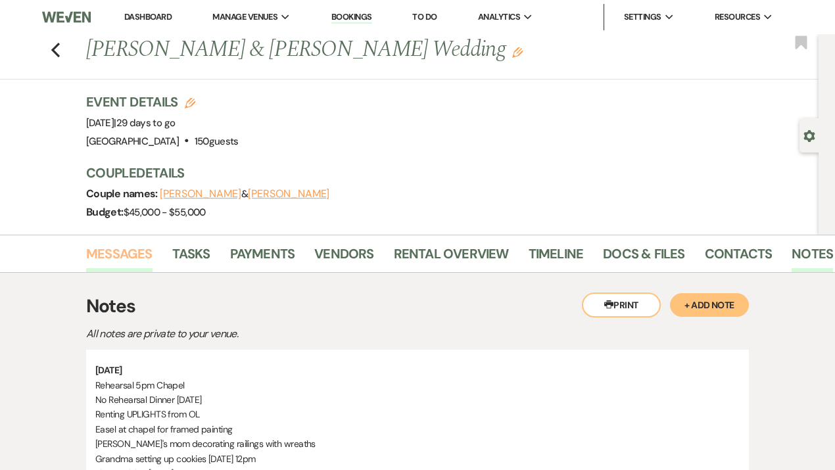
click at [113, 256] on link "Messages" at bounding box center [119, 257] width 66 height 29
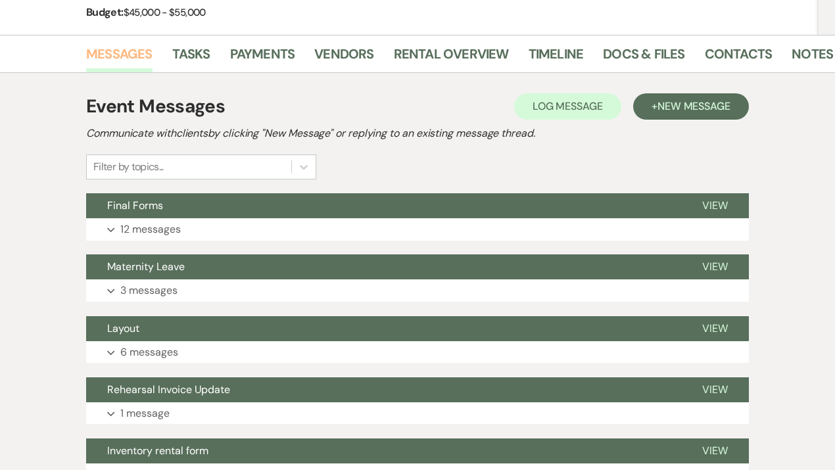
scroll to position [185, 0]
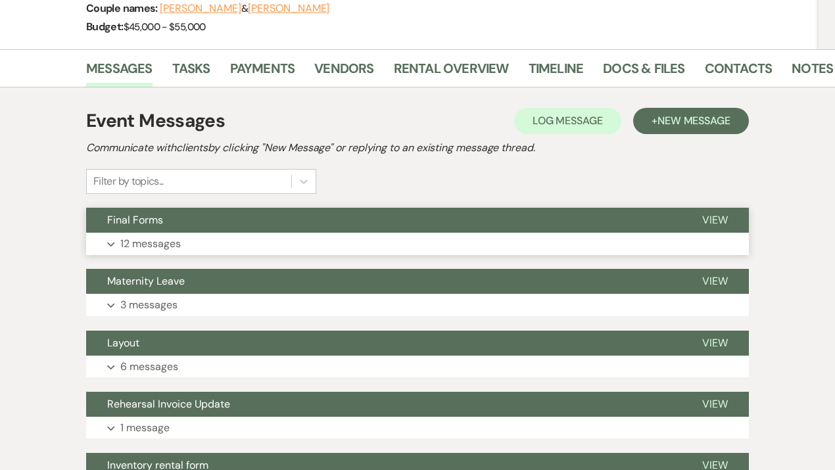
click at [195, 235] on button "Expand 12 messages" at bounding box center [417, 244] width 663 height 22
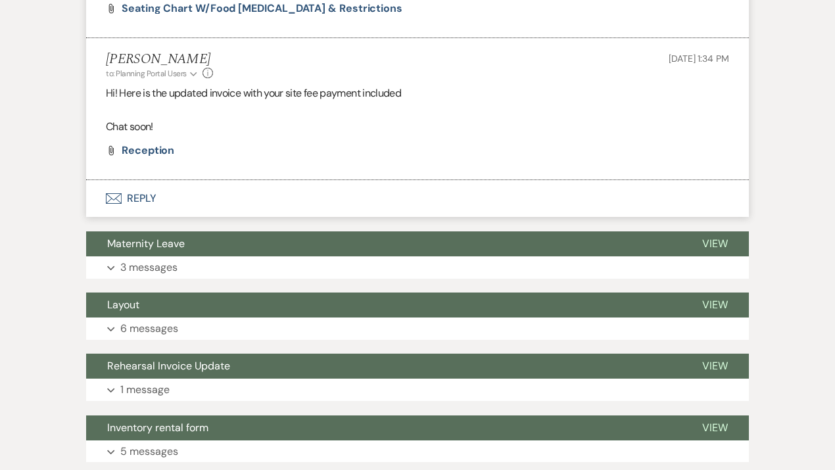
scroll to position [4483, 0]
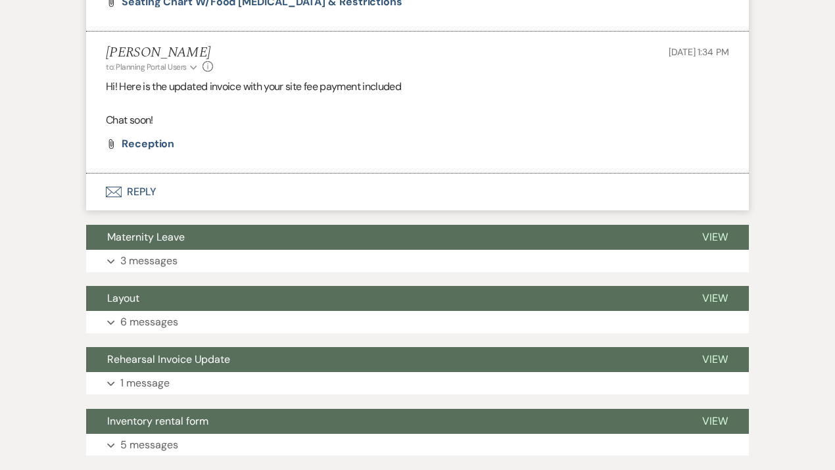
click at [144, 196] on button "Envelope Reply" at bounding box center [417, 192] width 663 height 37
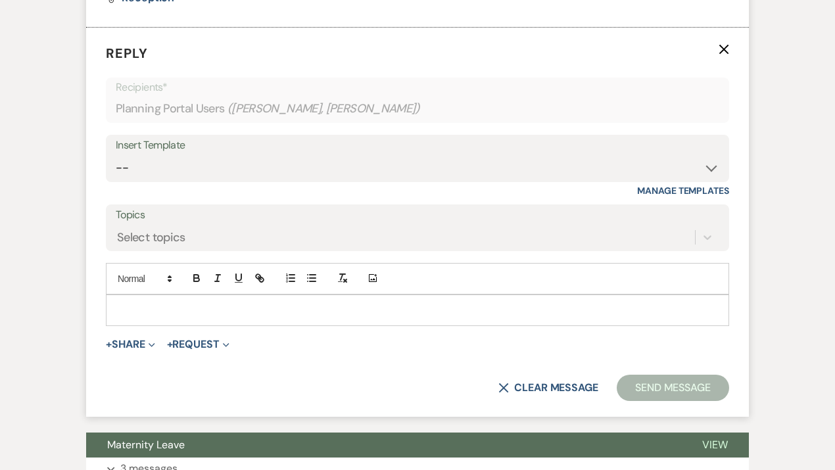
scroll to position [4630, 0]
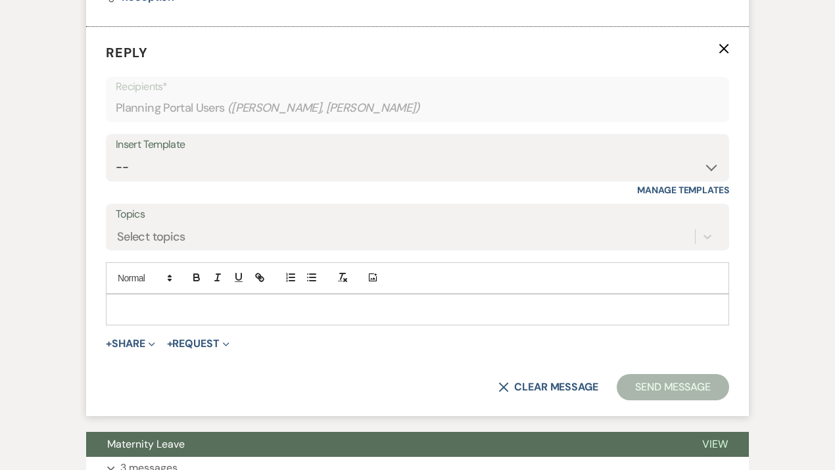
click at [139, 317] on p at bounding box center [417, 309] width 602 height 14
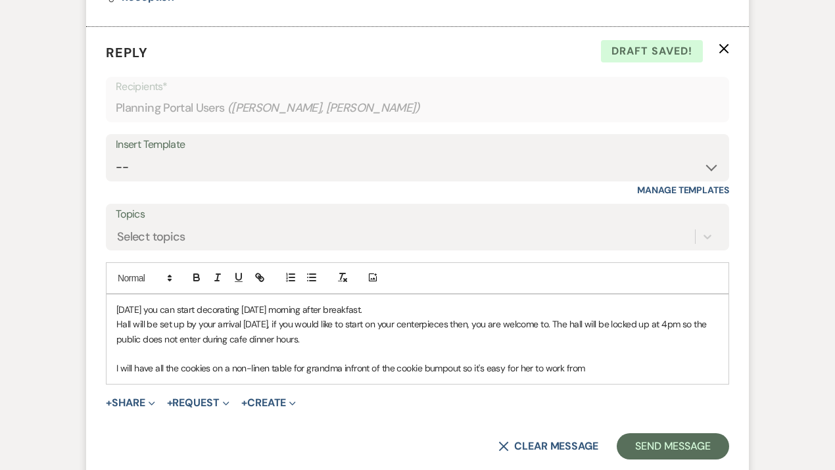
click at [446, 375] on p "I will have all the cookies on a non-linen table for grandma infront of the coo…" at bounding box center [417, 368] width 602 height 14
click at [347, 375] on p "I will have all the cookies on a non-linen table for grandma infront of the coo…" at bounding box center [417, 368] width 602 height 14
click at [602, 384] on div "[DATE] you can start decorating [DATE] morning after breakfast. [PERSON_NAME] w…" at bounding box center [417, 338] width 622 height 89
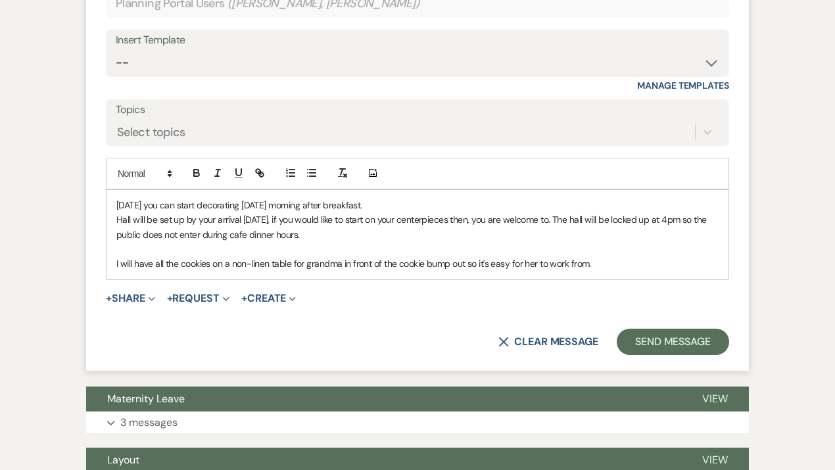
scroll to position [4722, 0]
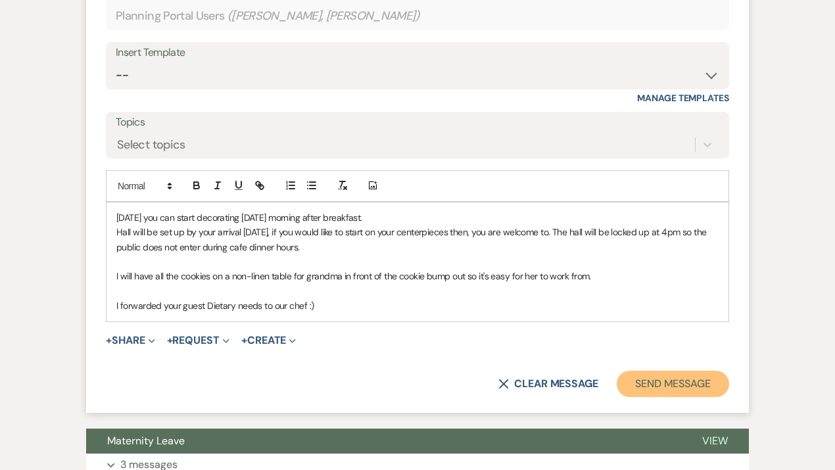
click at [652, 397] on button "Send Message" at bounding box center [673, 384] width 112 height 26
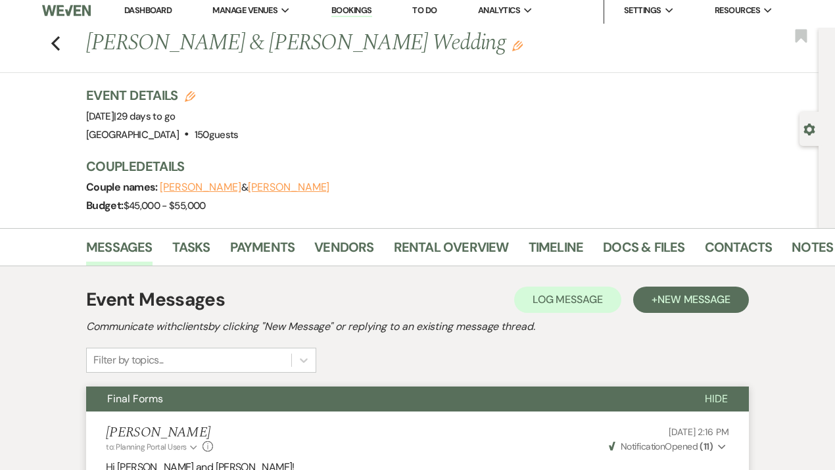
scroll to position [0, 0]
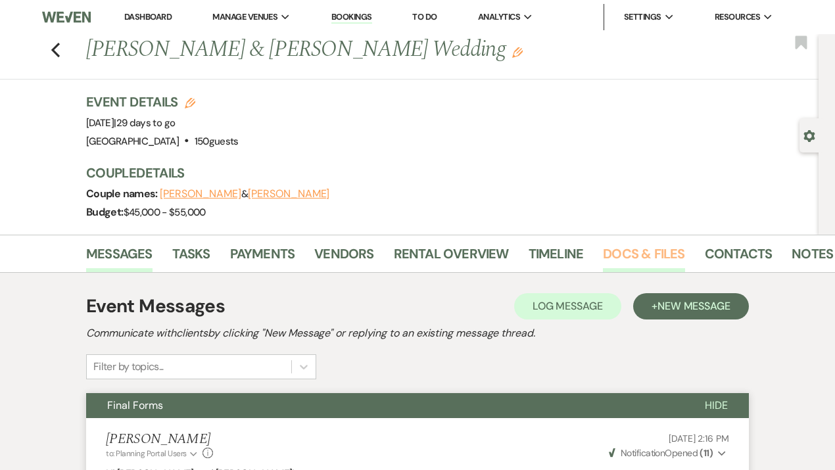
click at [659, 256] on link "Docs & Files" at bounding box center [644, 257] width 82 height 29
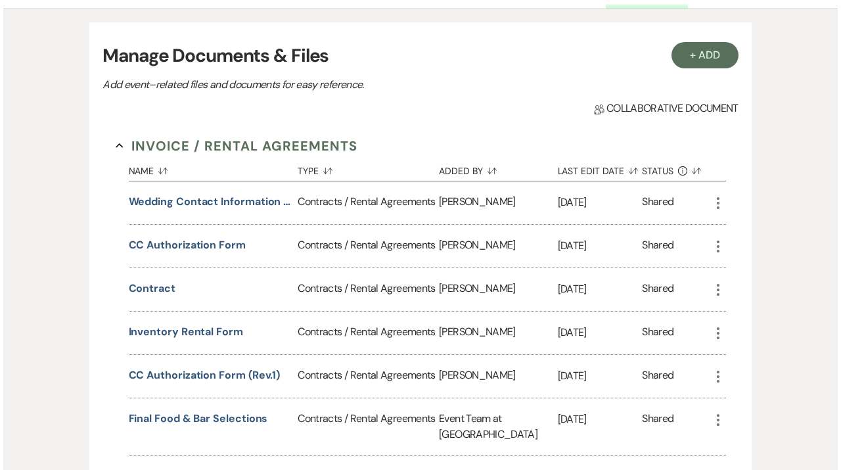
scroll to position [264, 0]
click at [154, 288] on button "contract" at bounding box center [149, 288] width 47 height 16
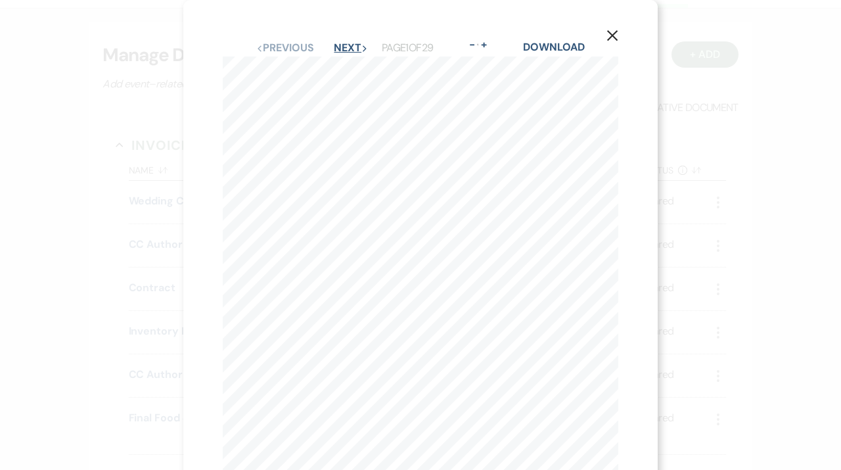
click at [346, 49] on button "Next Next" at bounding box center [351, 48] width 34 height 11
click at [346, 49] on button "Next Next" at bounding box center [350, 48] width 34 height 11
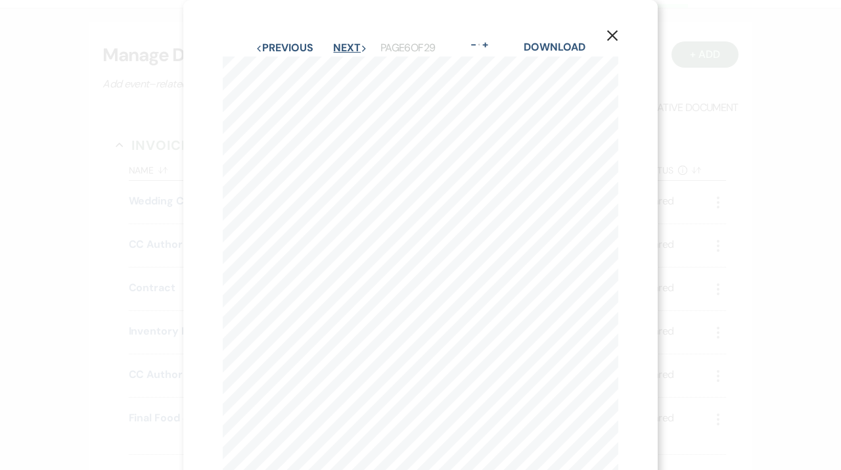
click at [346, 49] on button "Next Next" at bounding box center [350, 48] width 34 height 11
click at [346, 49] on button "Next Next" at bounding box center [351, 48] width 34 height 11
click at [346, 49] on button "Next Next" at bounding box center [350, 48] width 34 height 11
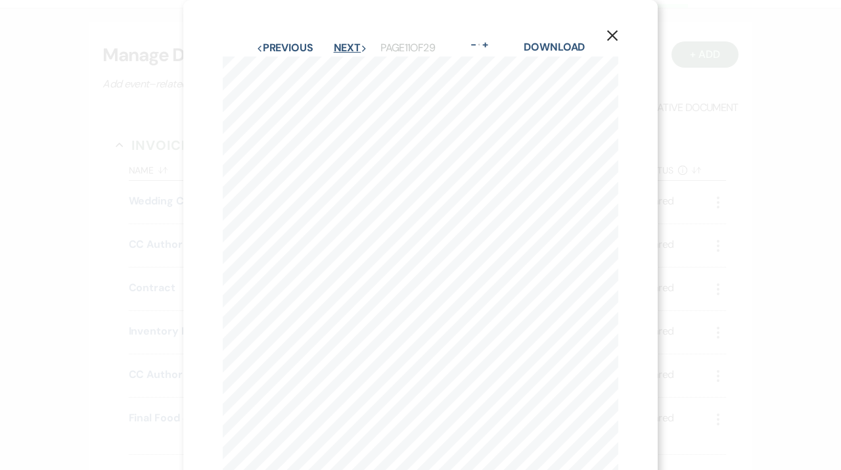
click at [346, 49] on button "Next Next" at bounding box center [351, 48] width 34 height 11
click at [346, 49] on button "Next Next" at bounding box center [350, 48] width 34 height 11
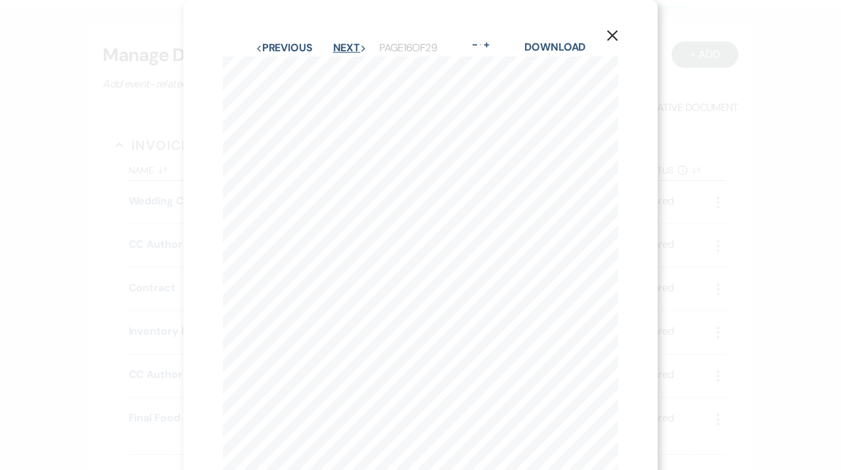
click at [346, 49] on button "Next Next" at bounding box center [350, 48] width 34 height 11
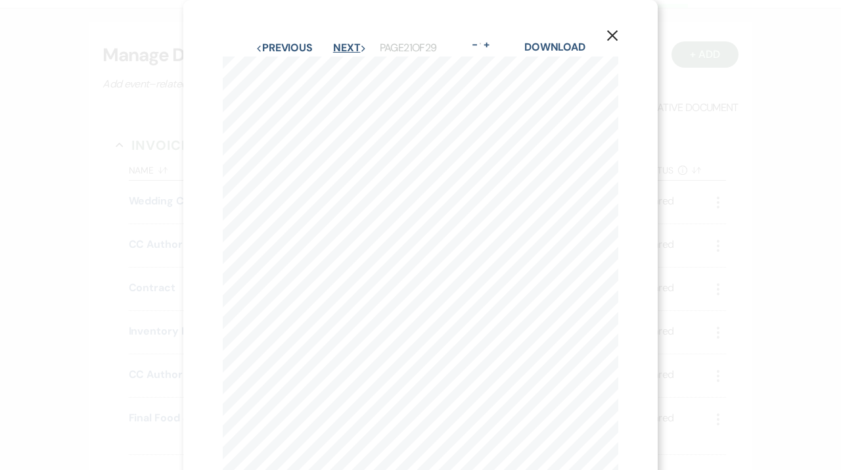
click at [346, 49] on button "Next Next" at bounding box center [350, 48] width 34 height 11
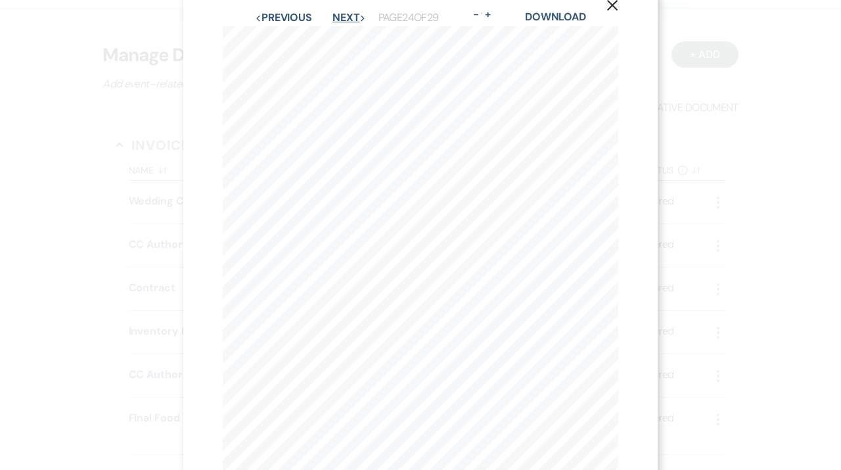
scroll to position [20, 0]
click at [335, 27] on button "Next Next" at bounding box center [350, 28] width 34 height 11
